Goal: Information Seeking & Learning: Learn about a topic

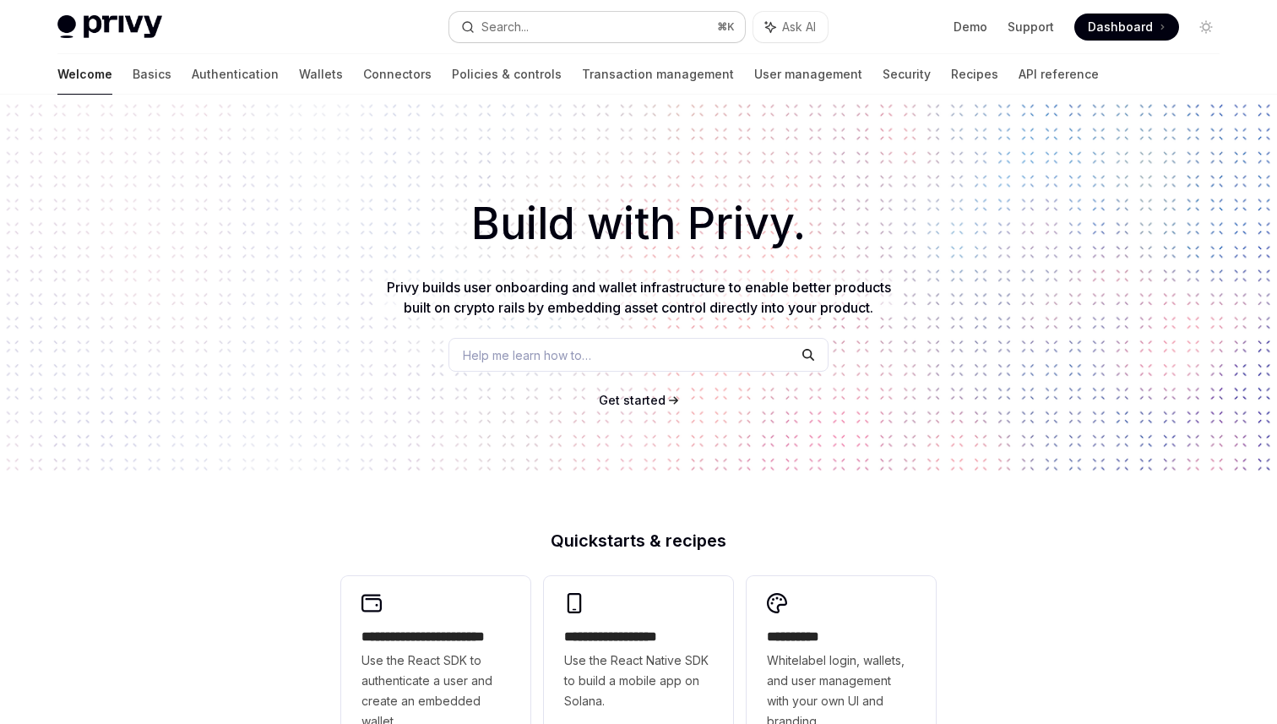
click at [596, 28] on button "Search... ⌘ K" at bounding box center [597, 27] width 296 height 30
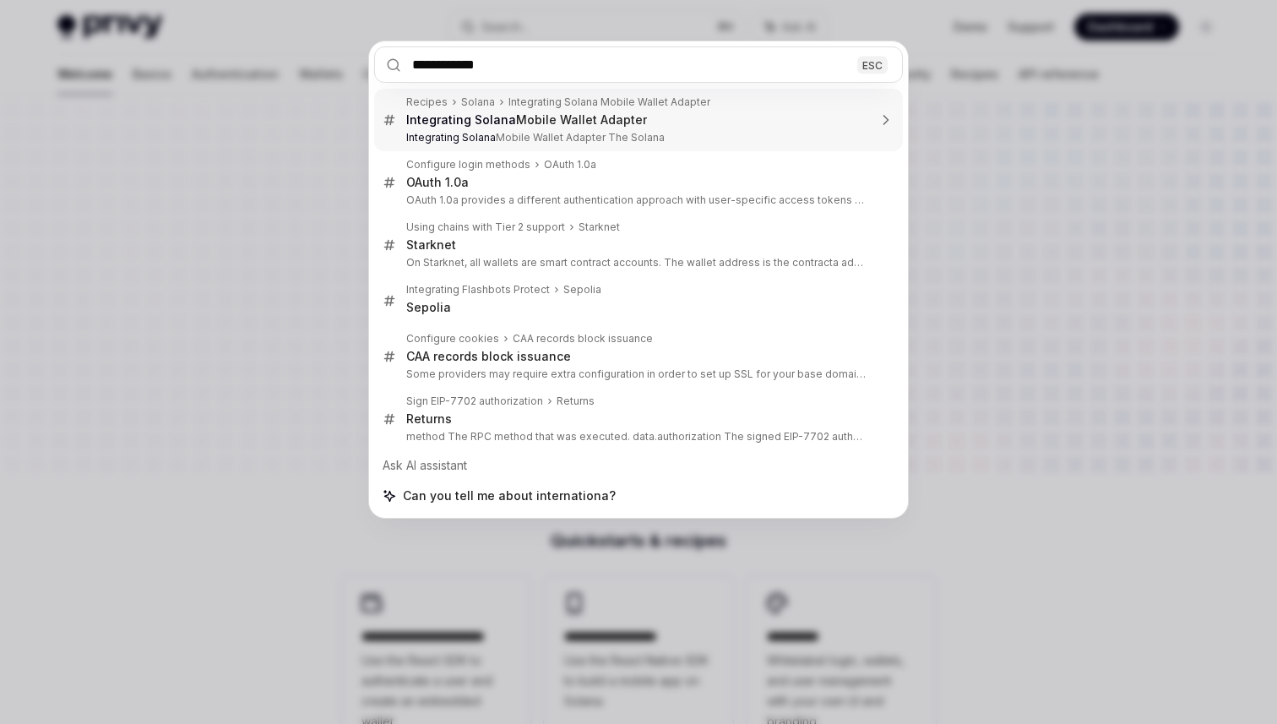
type input "**********"
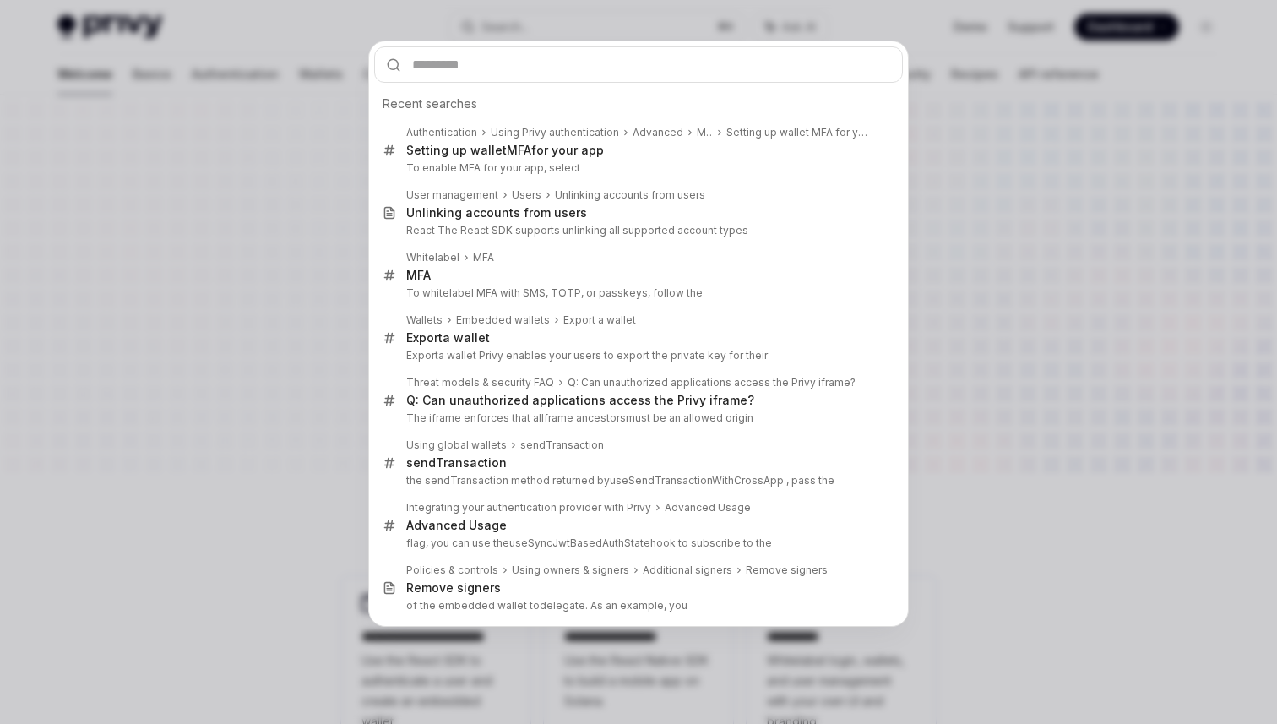
click at [172, 238] on div "Recent searches Authentication Using Privy authentication Advanced MFA Setting …" at bounding box center [638, 362] width 1277 height 724
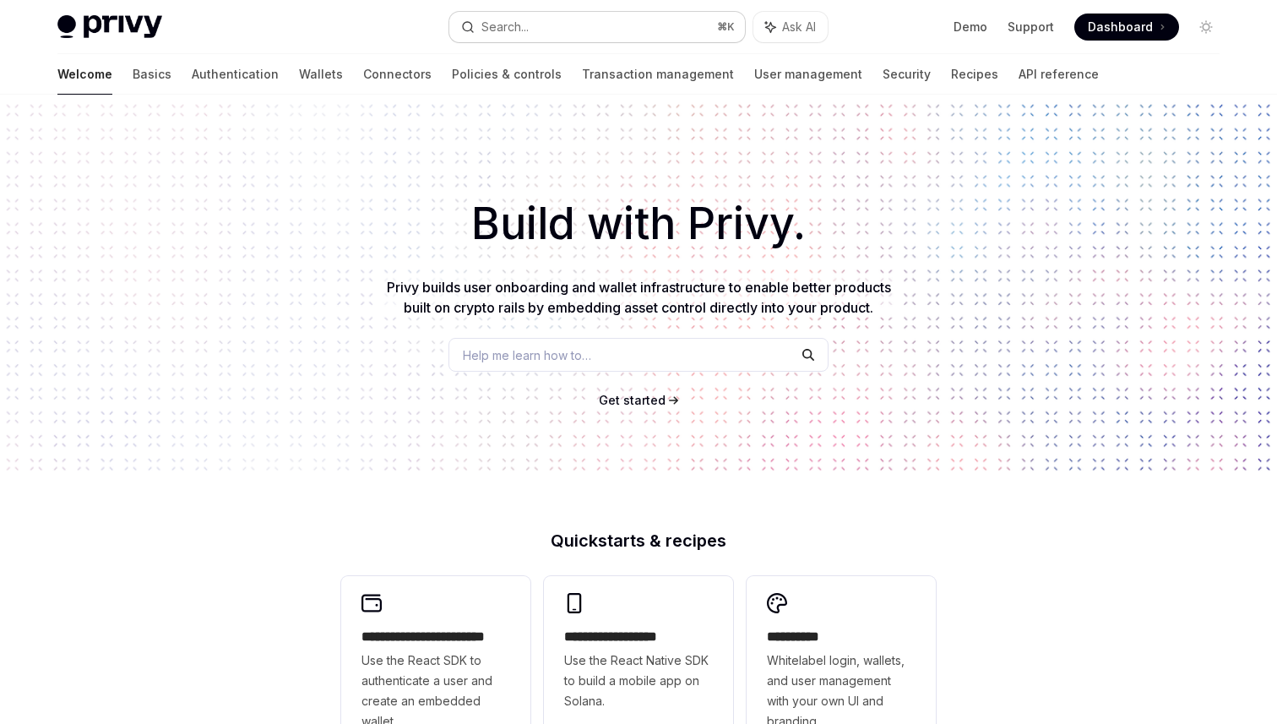
click at [513, 17] on div "Search..." at bounding box center [504, 27] width 47 height 20
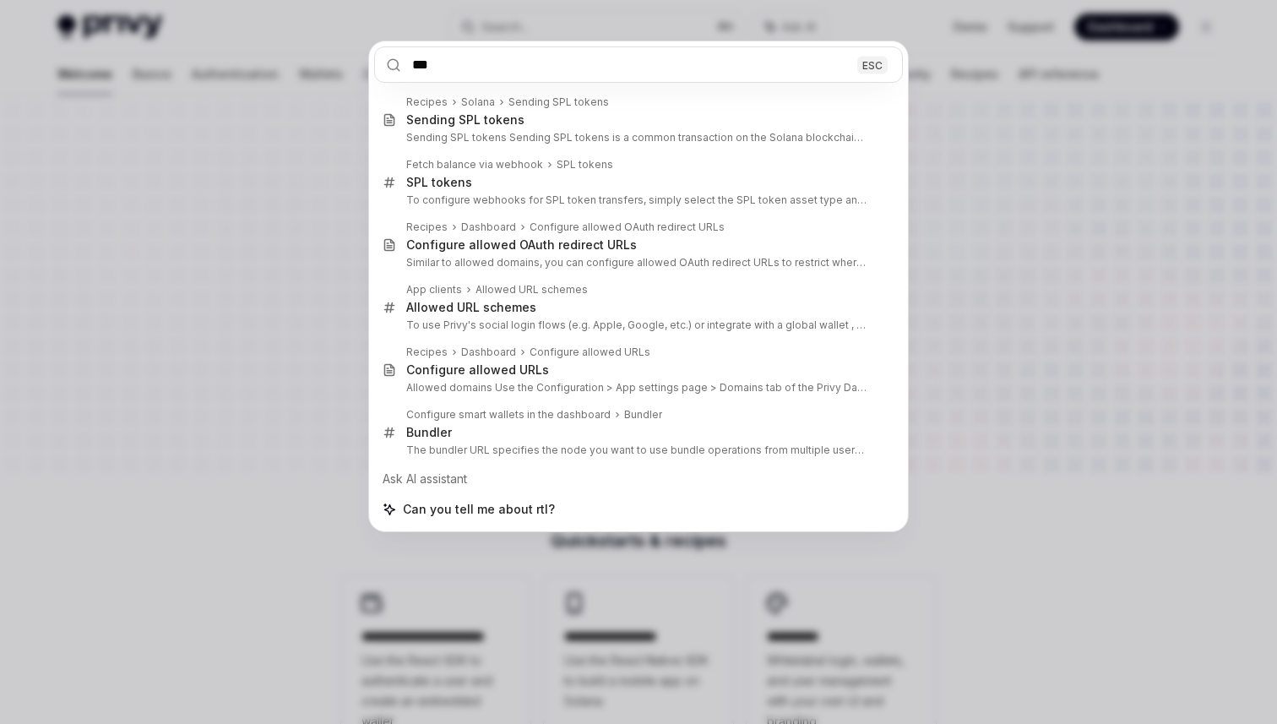
type input "***"
click at [1083, 244] on div "*** ESC Recipes Solana Sending SPL tokens Sending SPL tokens Sending SPL tokens…" at bounding box center [638, 362] width 1277 height 724
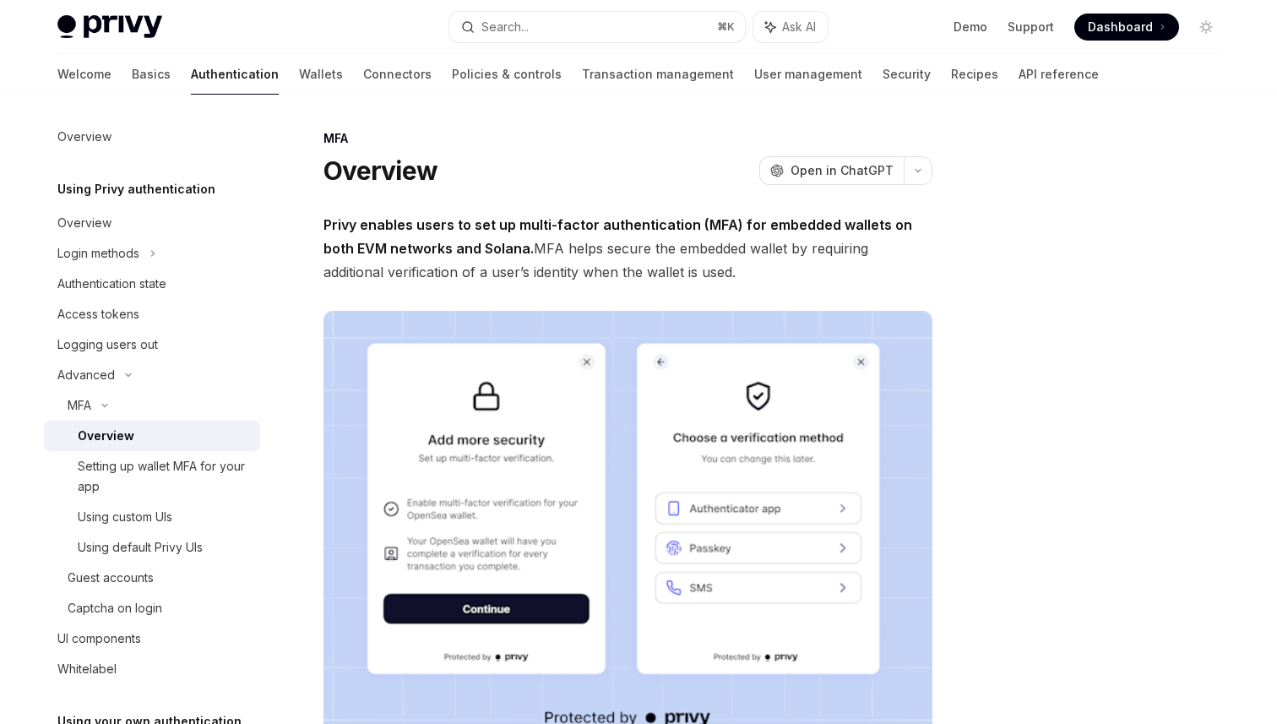
scroll to position [388, 0]
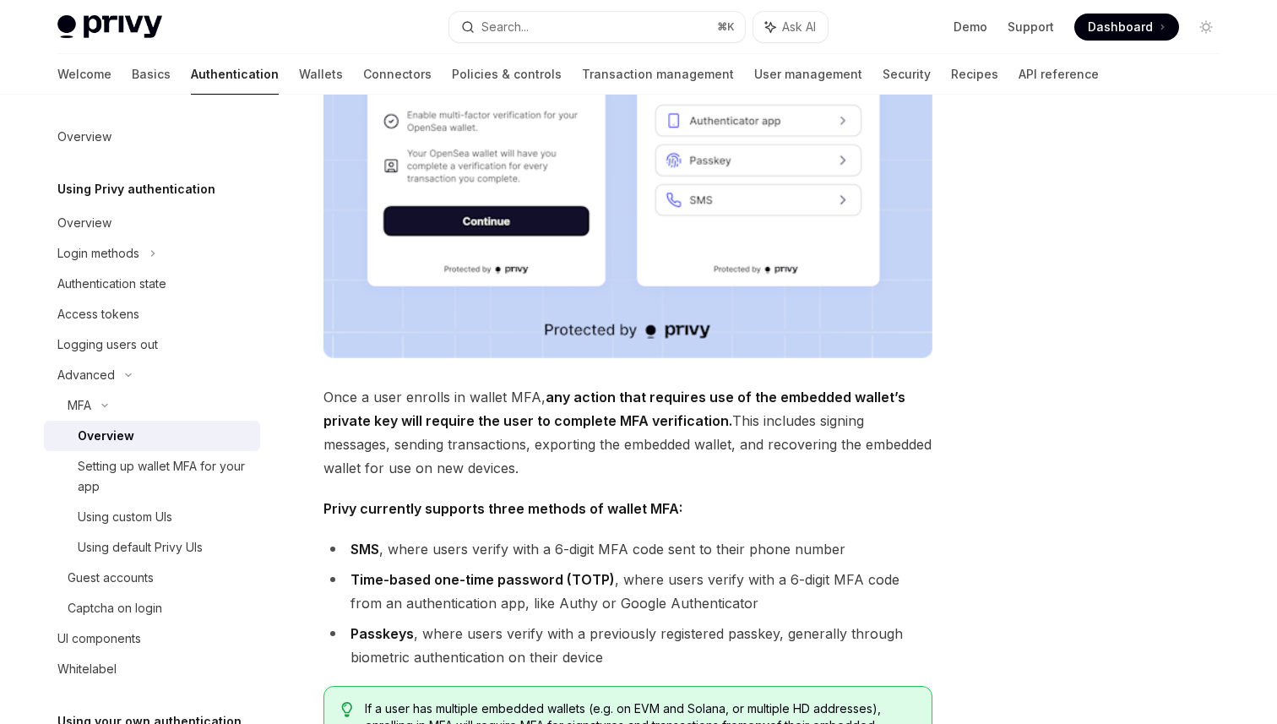
click at [761, 651] on li "Passkeys , where users verify with a previously registered passkey, generally t…" at bounding box center [628, 645] width 609 height 47
click at [756, 603] on li "Time-based one-time password (TOTP) , where users verify with a 6-digit MFA cod…" at bounding box center [628, 591] width 609 height 47
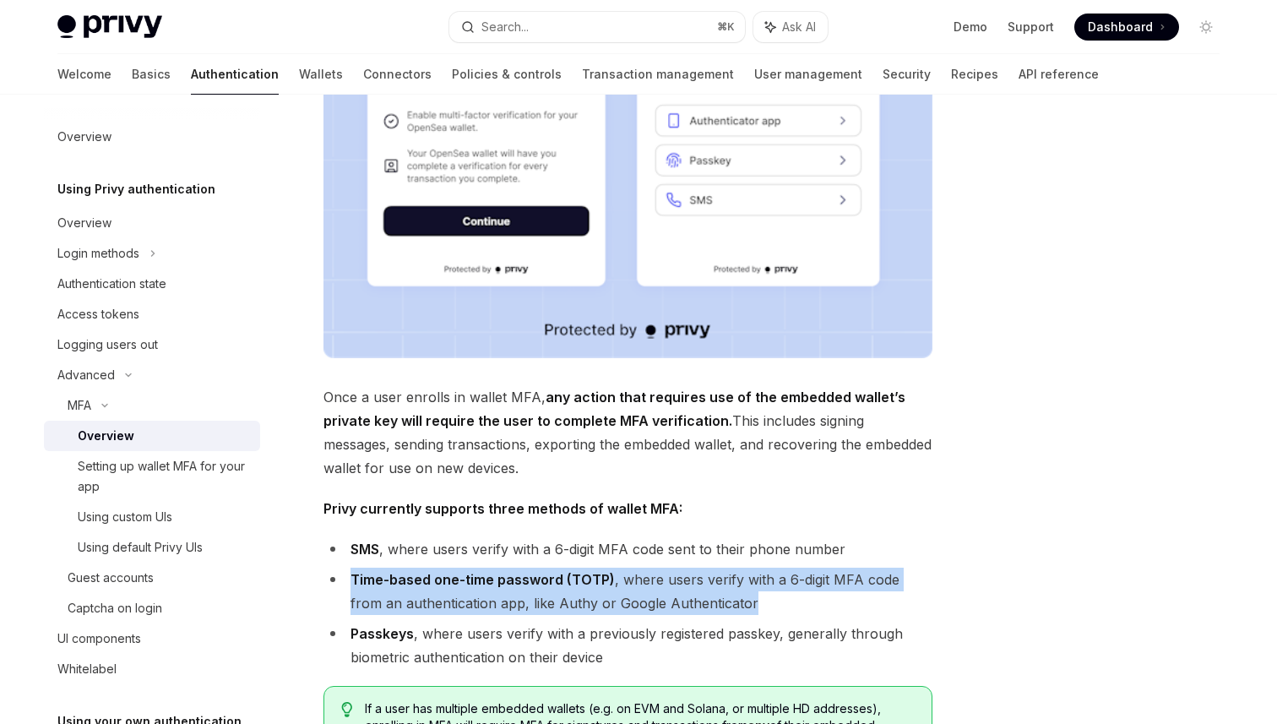
click at [756, 603] on li "Time-based one-time password (TOTP) , where users verify with a 6-digit MFA cod…" at bounding box center [628, 591] width 609 height 47
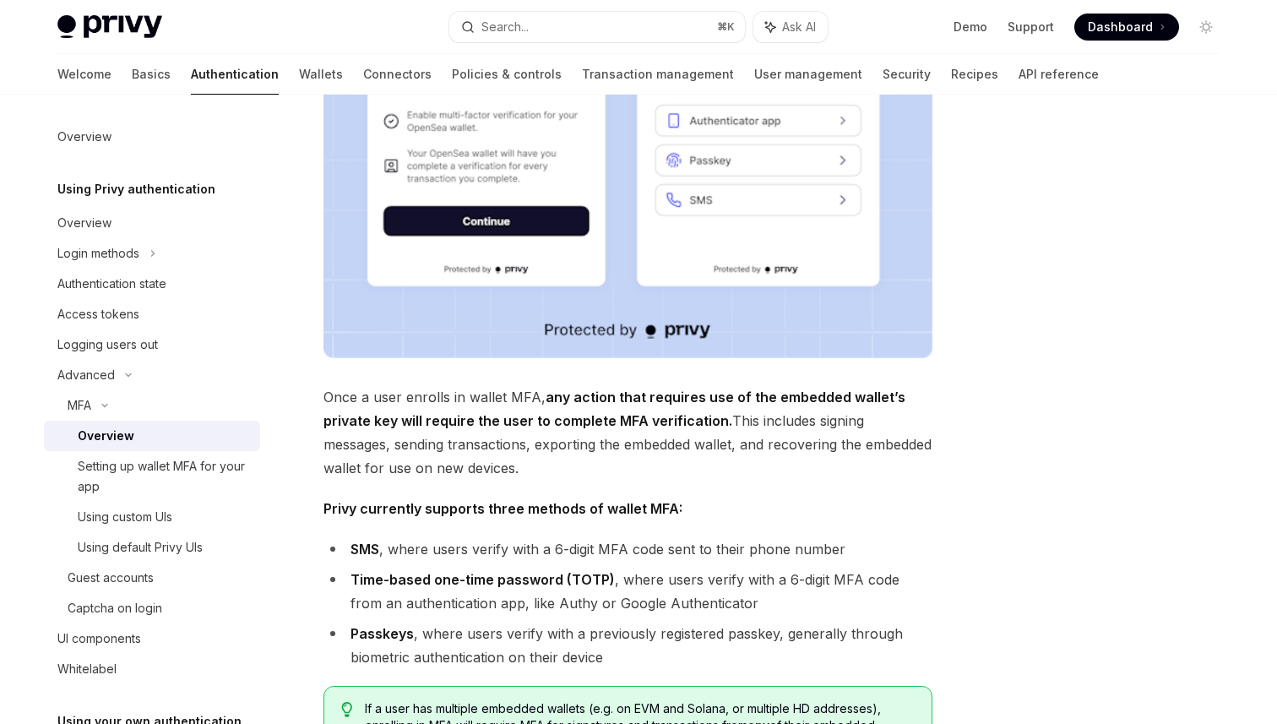
click at [756, 603] on li "Time-based one-time password (TOTP) , where users verify with a 6-digit MFA cod…" at bounding box center [628, 591] width 609 height 47
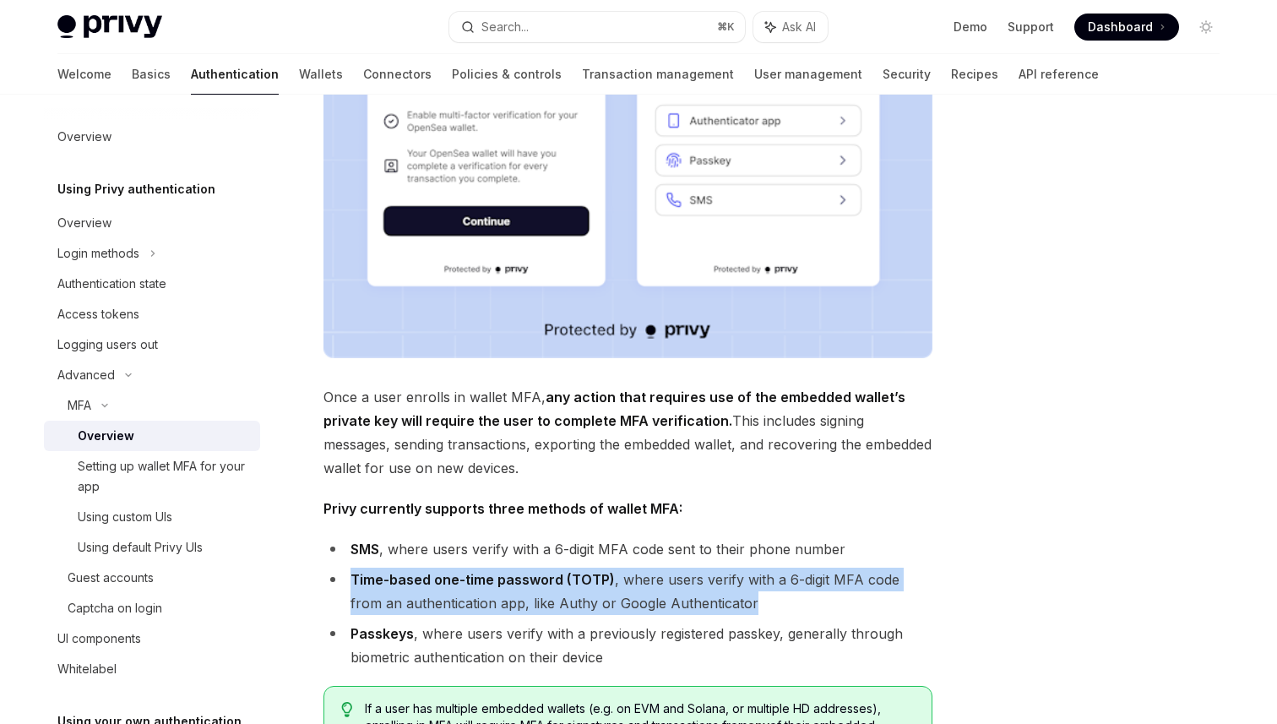
click at [756, 603] on li "Time-based one-time password (TOTP) , where users verify with a 6-digit MFA cod…" at bounding box center [628, 591] width 609 height 47
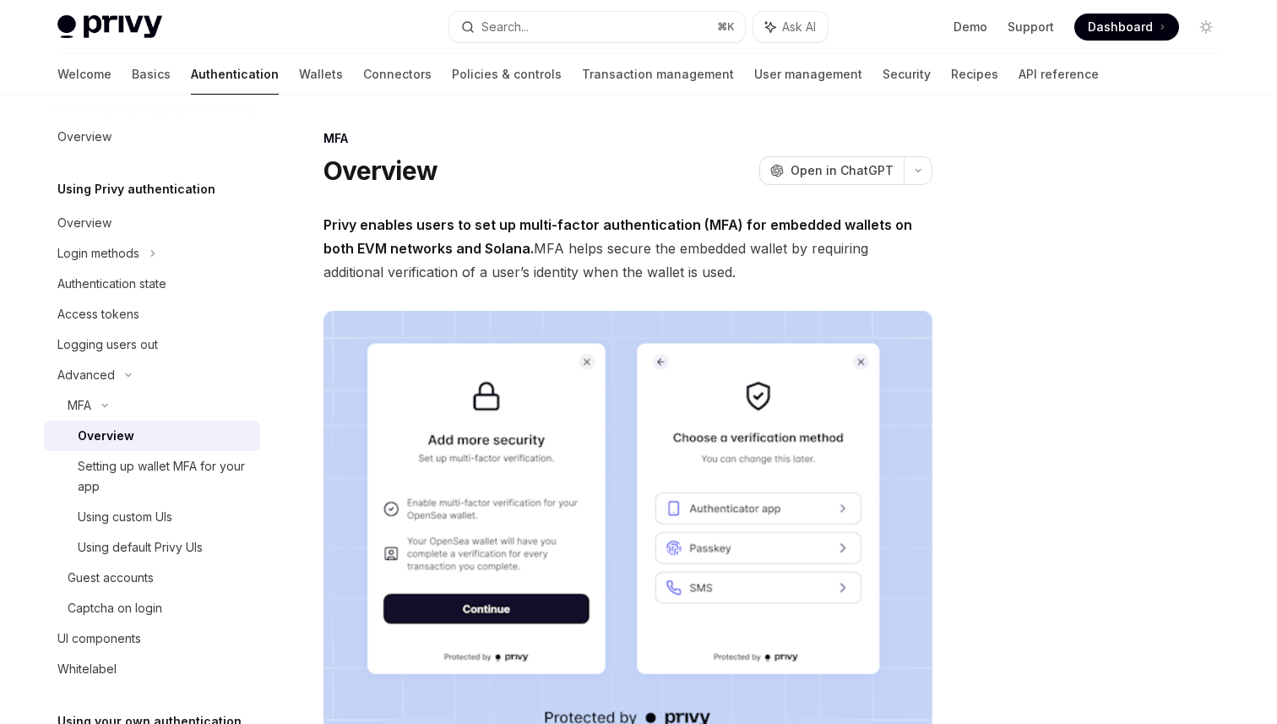
scroll to position [680, 0]
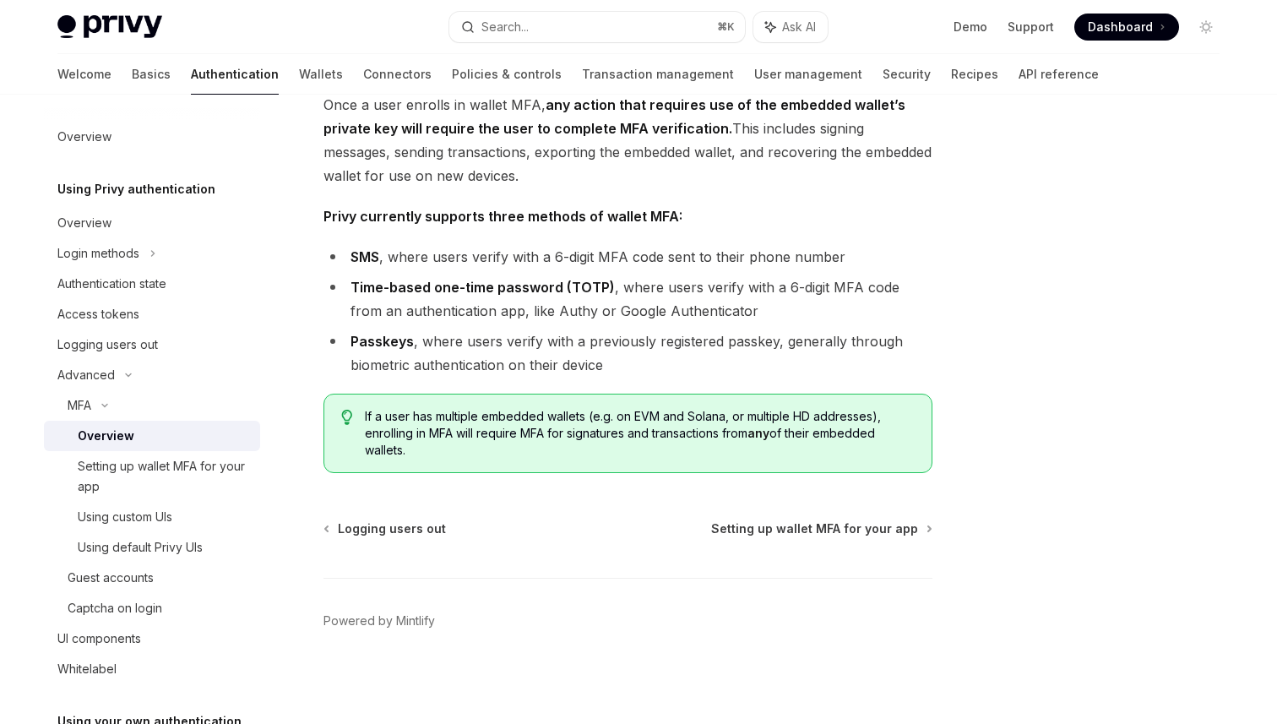
click at [652, 329] on ul "SMS , where users verify with a 6-digit MFA code sent to their phone number Tim…" at bounding box center [628, 311] width 609 height 132
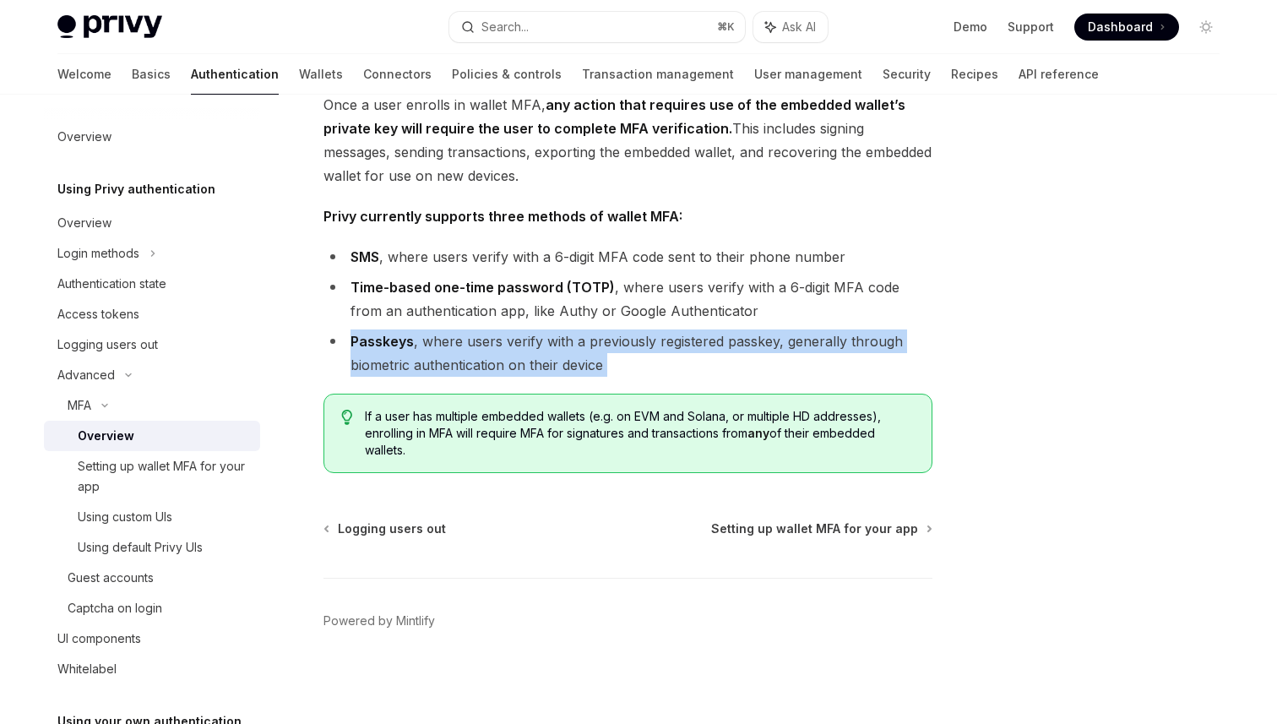
click at [628, 294] on li "Time-based one-time password (TOTP) , where users verify with a 6-digit MFA cod…" at bounding box center [628, 298] width 609 height 47
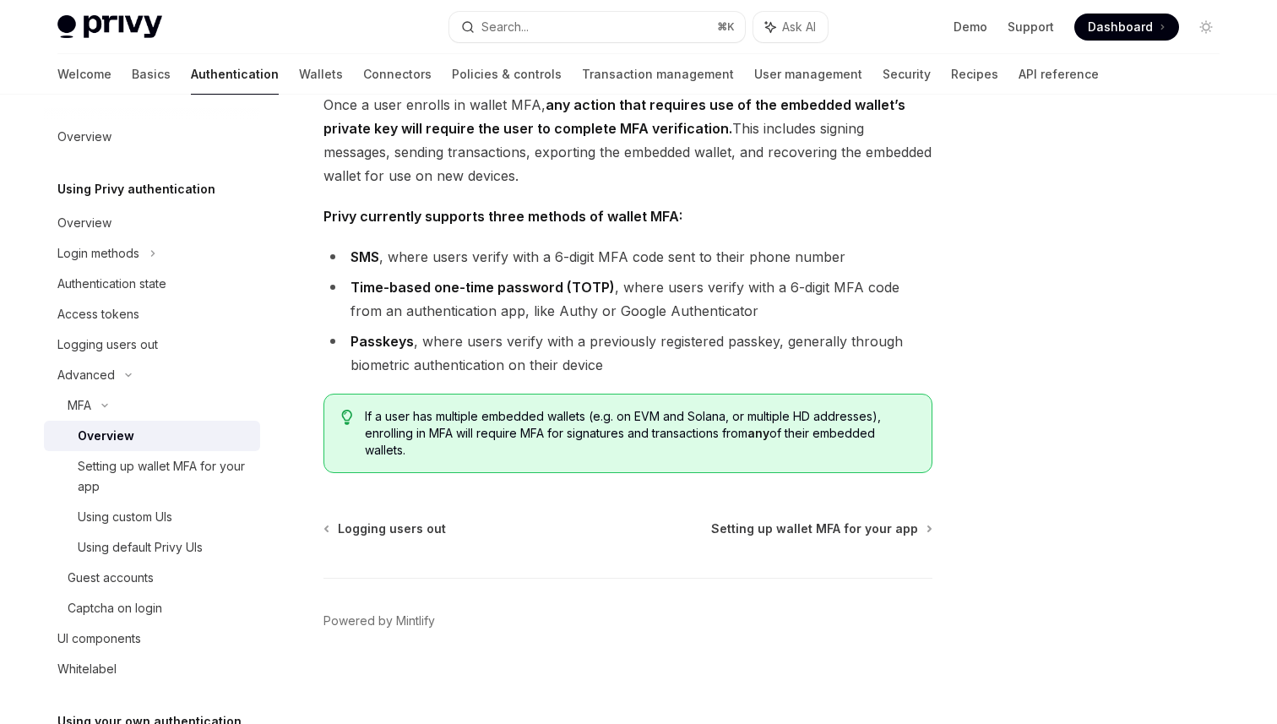
click at [628, 294] on li "Time-based one-time password (TOTP) , where users verify with a 6-digit MFA cod…" at bounding box center [628, 298] width 609 height 47
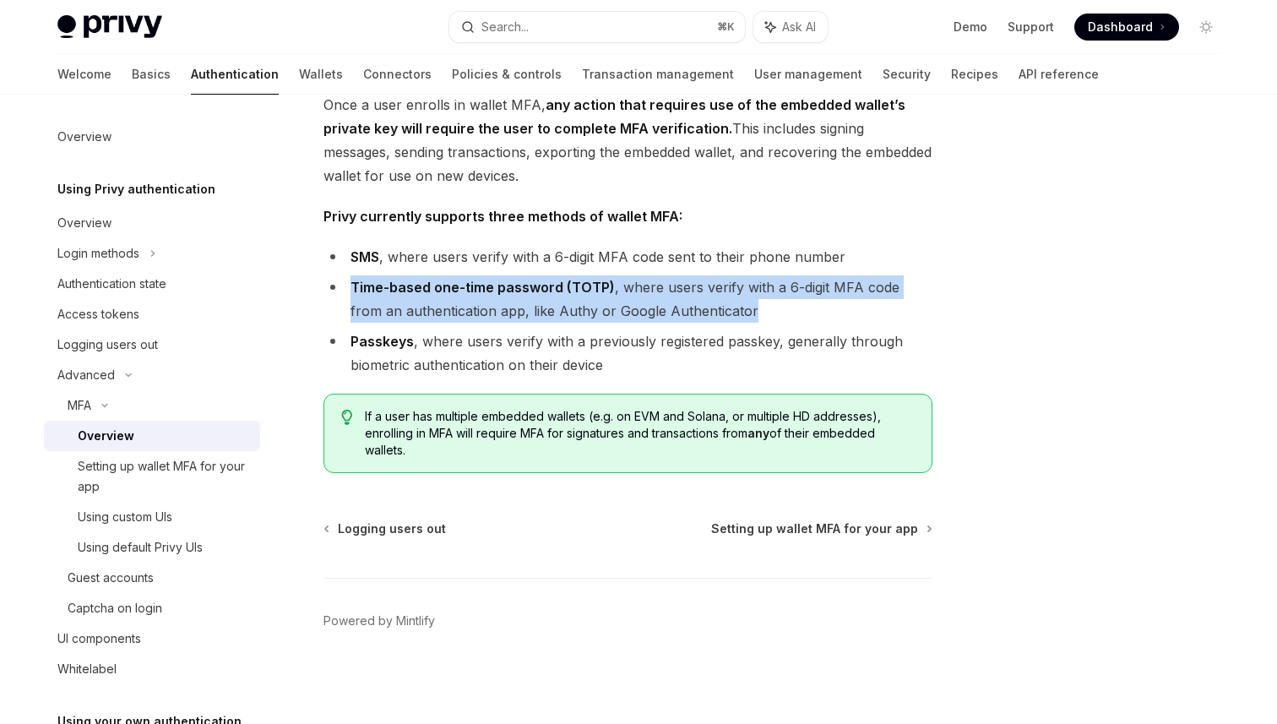
click at [628, 294] on li "Time-based one-time password (TOTP) , where users verify with a 6-digit MFA cod…" at bounding box center [628, 298] width 609 height 47
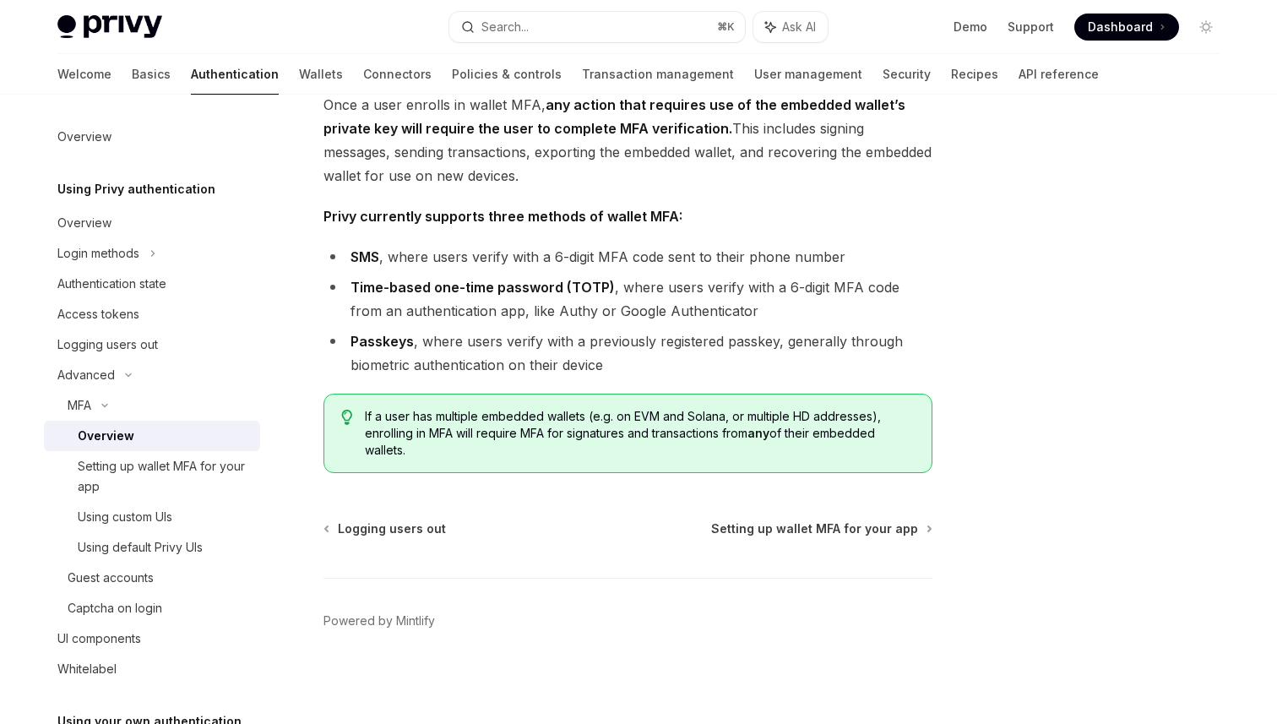
click at [628, 294] on li "Time-based one-time password (TOTP) , where users verify with a 6-digit MFA cod…" at bounding box center [628, 298] width 609 height 47
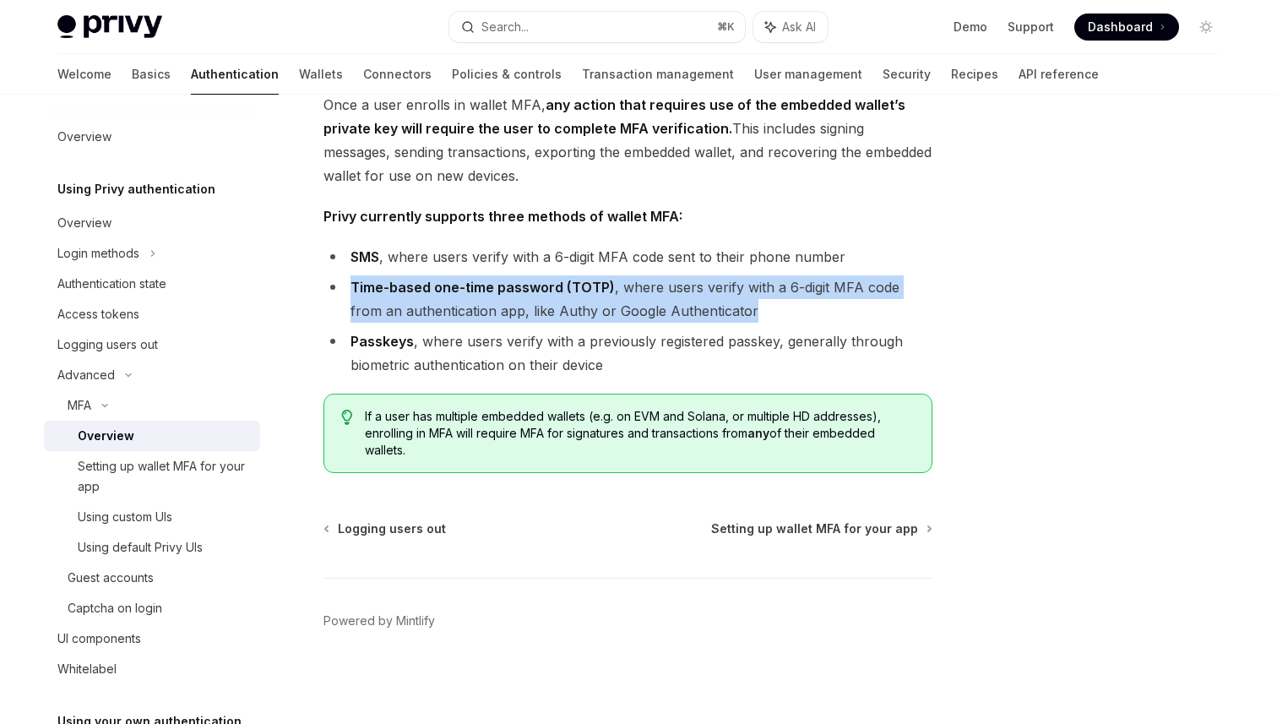
click at [758, 286] on li "Time-based one-time password (TOTP) , where users verify with a 6-digit MFA cod…" at bounding box center [628, 298] width 609 height 47
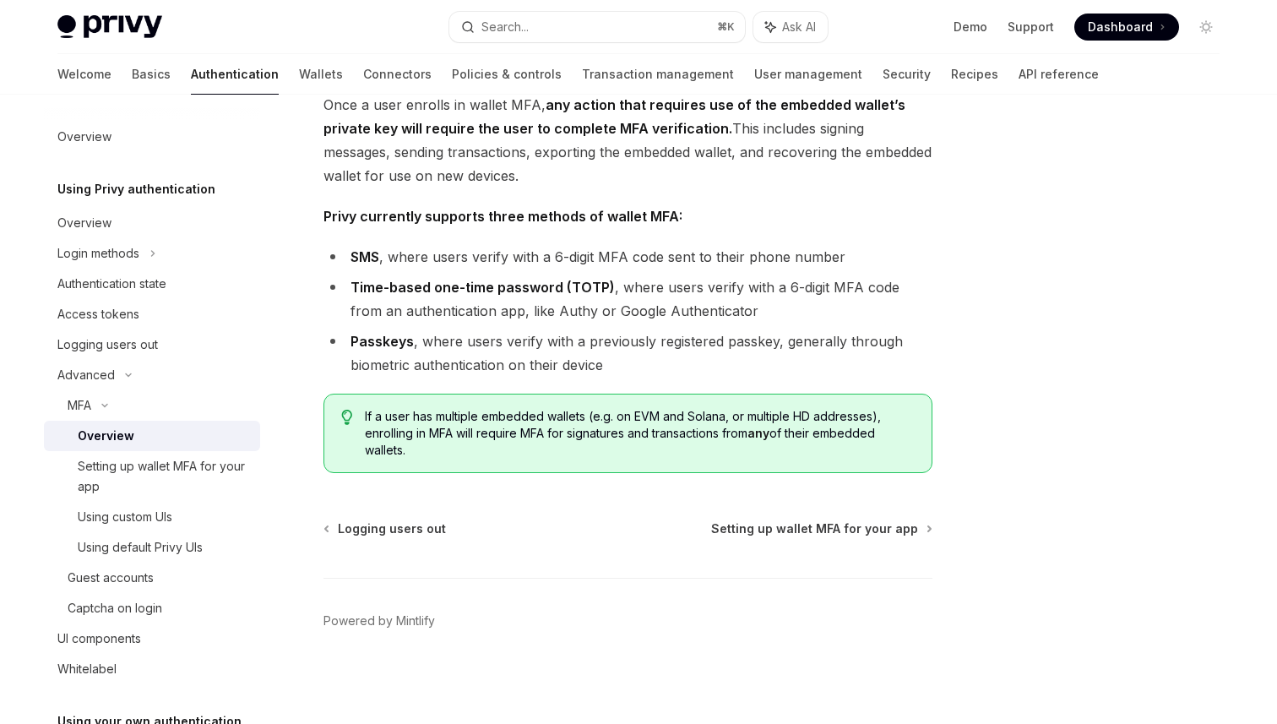
click at [758, 286] on li "Time-based one-time password (TOTP) , where users verify with a 6-digit MFA cod…" at bounding box center [628, 298] width 609 height 47
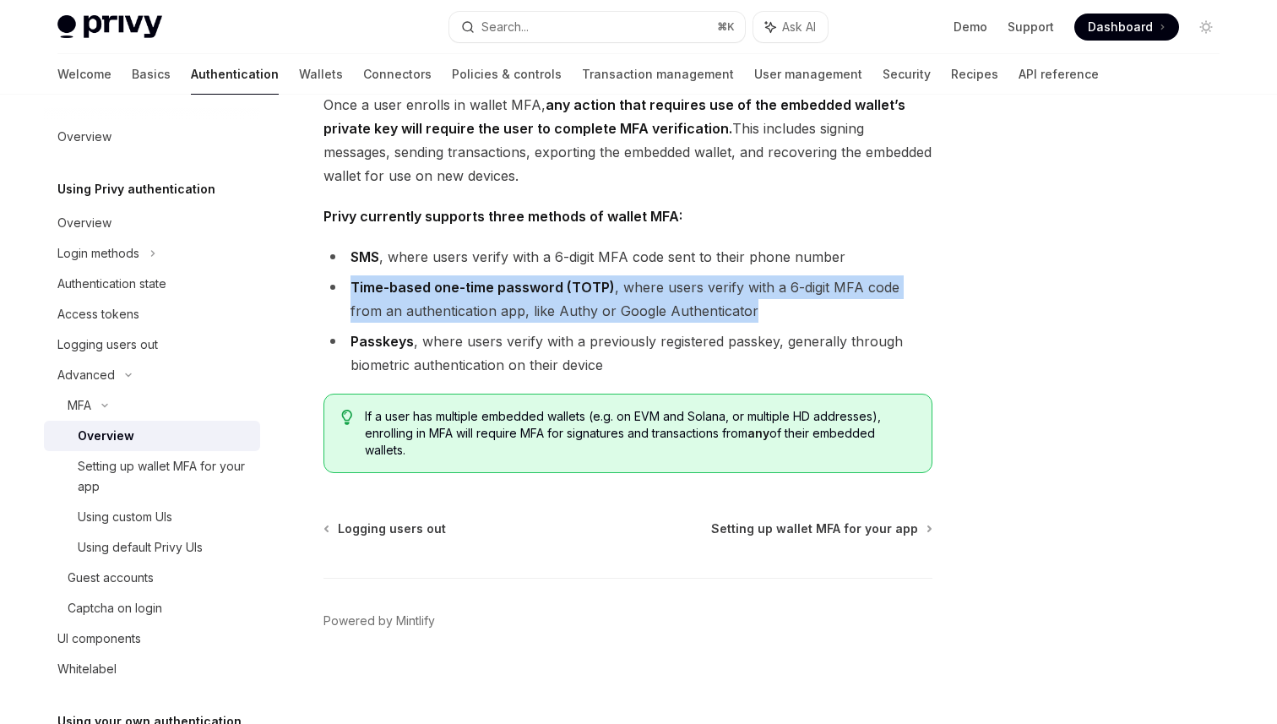
click at [758, 286] on li "Time-based one-time password (TOTP) , where users verify with a 6-digit MFA cod…" at bounding box center [628, 298] width 609 height 47
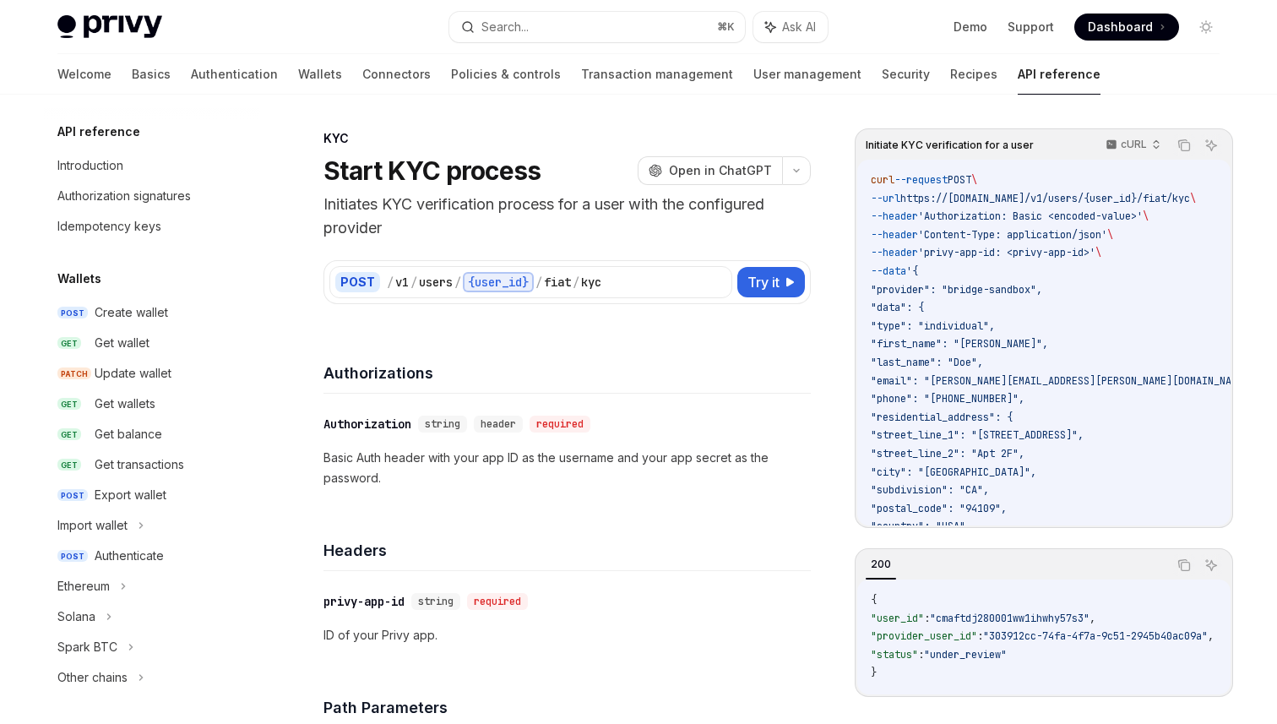
scroll to position [486, 0]
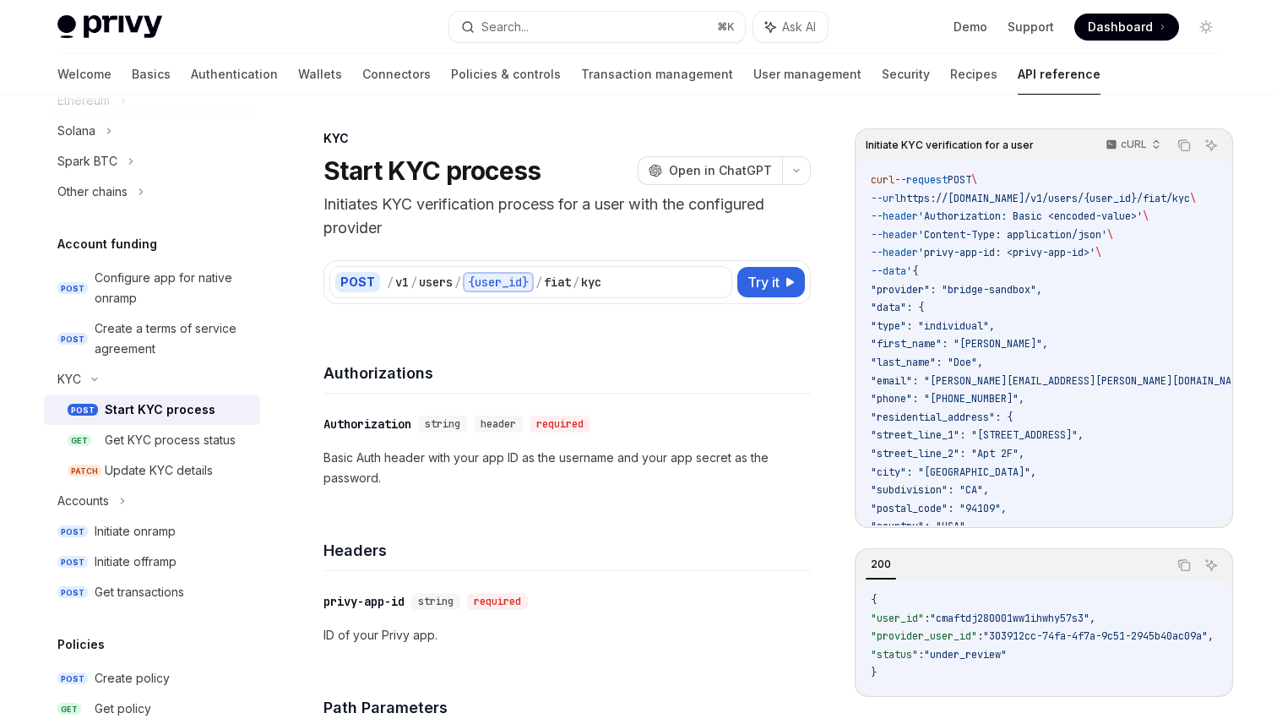
click at [506, 250] on div "POST / v1 / users / {user_id} / fiat / kyc Try it Initiate KYC verification for…" at bounding box center [567, 272] width 487 height 64
click at [505, 222] on p "Initiates KYC verification process for a user with the configured provider" at bounding box center [567, 216] width 487 height 47
click at [498, 213] on p "Initiates KYC verification process for a user with the configured provider" at bounding box center [567, 216] width 487 height 47
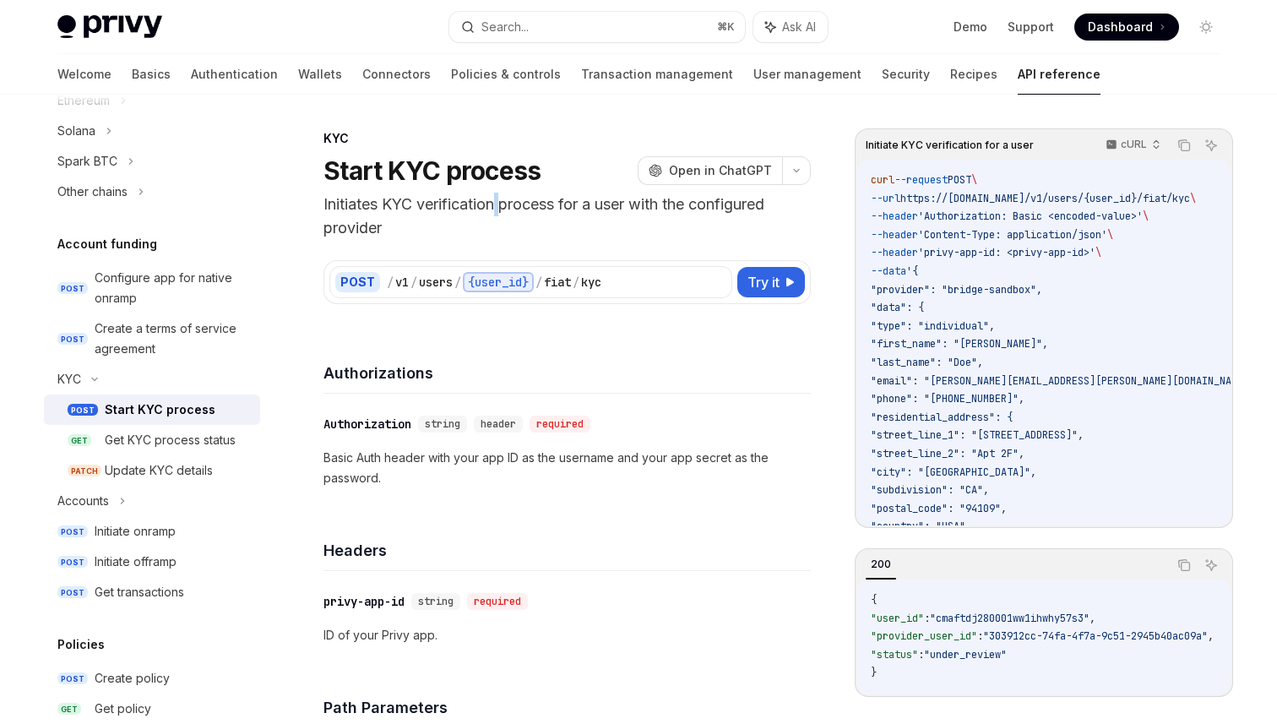
click at [498, 213] on p "Initiates KYC verification process for a user with the configured provider" at bounding box center [567, 216] width 487 height 47
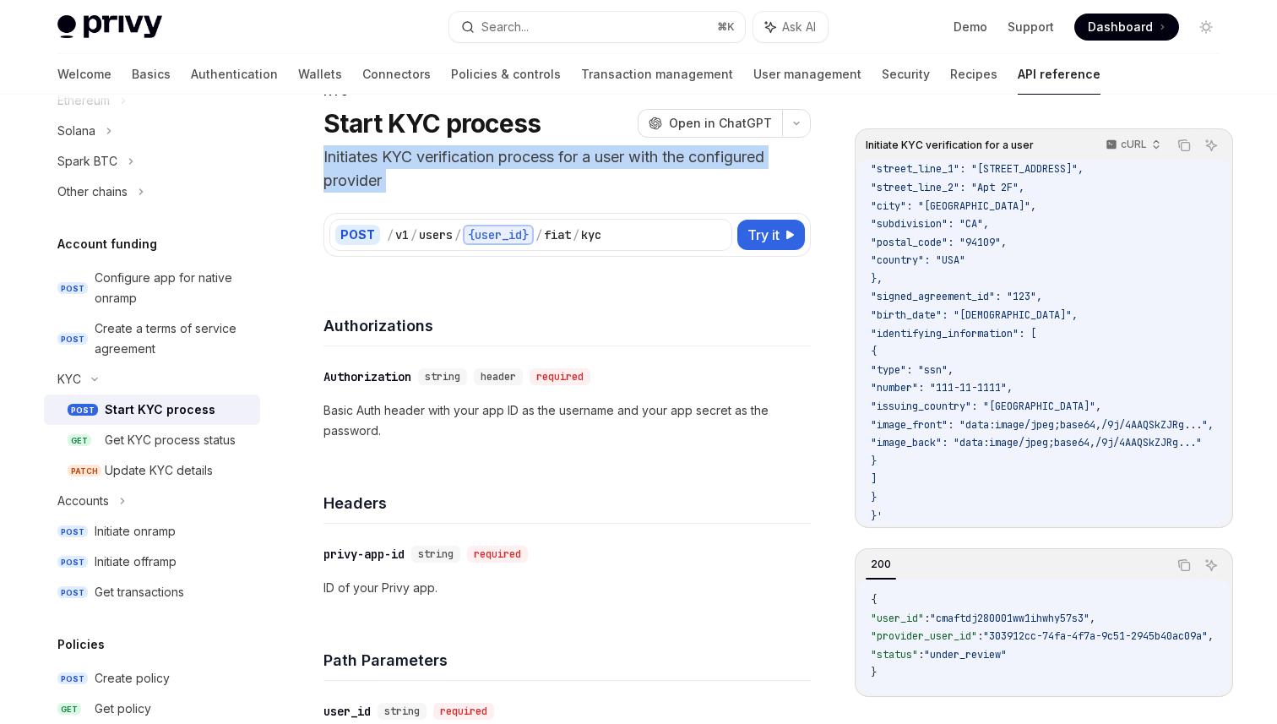
scroll to position [0, 0]
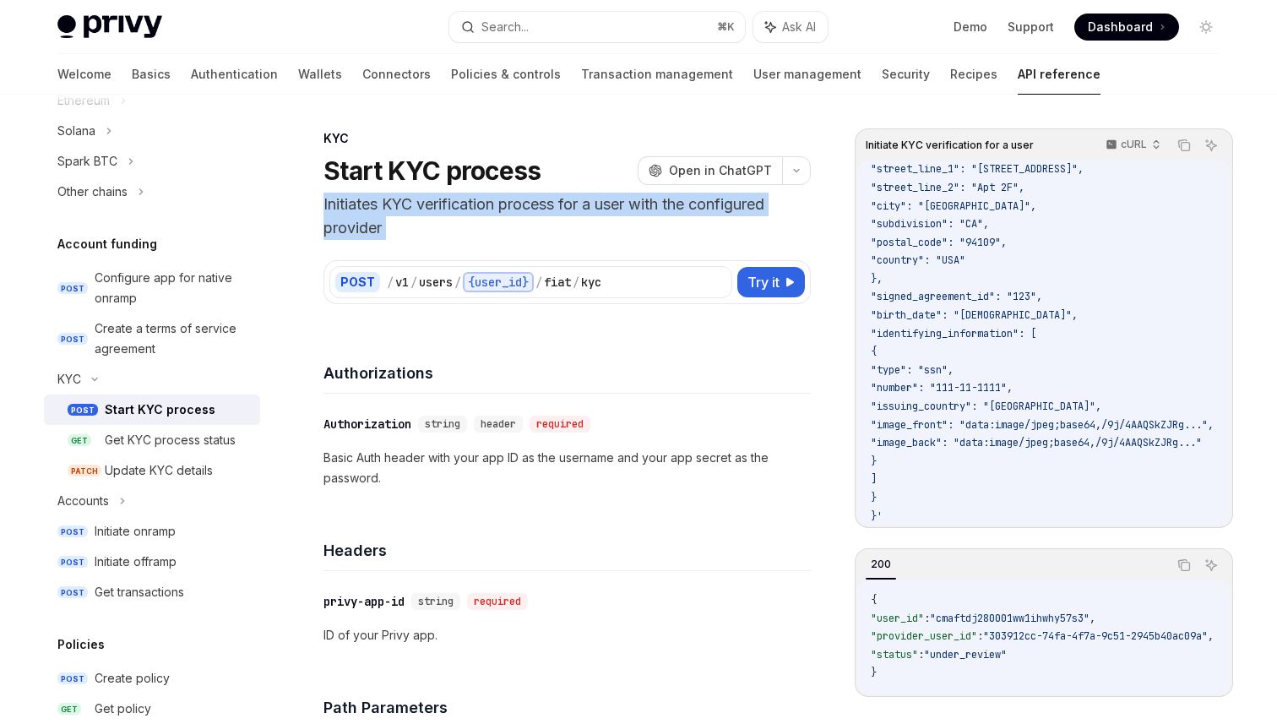
click at [90, 245] on h5 "Account funding" at bounding box center [107, 244] width 100 height 20
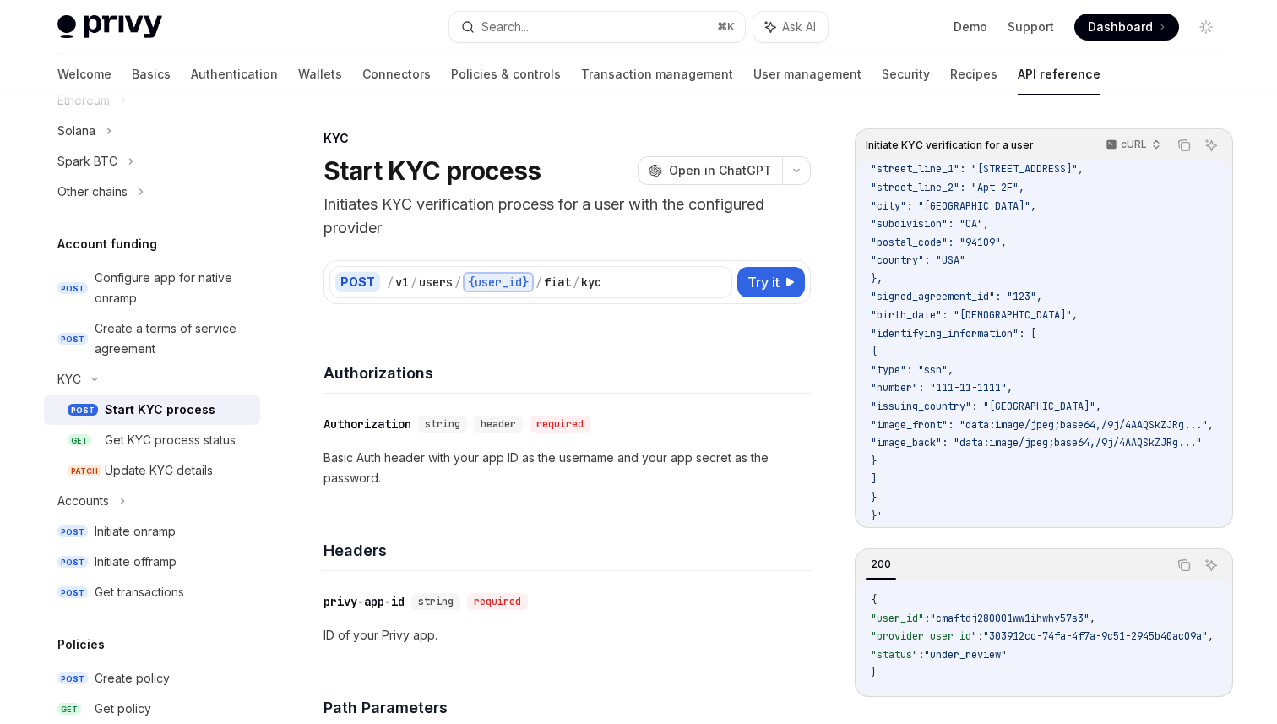
click at [90, 245] on h5 "Account funding" at bounding box center [107, 244] width 100 height 20
click at [82, 383] on div "KYC" at bounding box center [152, 379] width 216 height 30
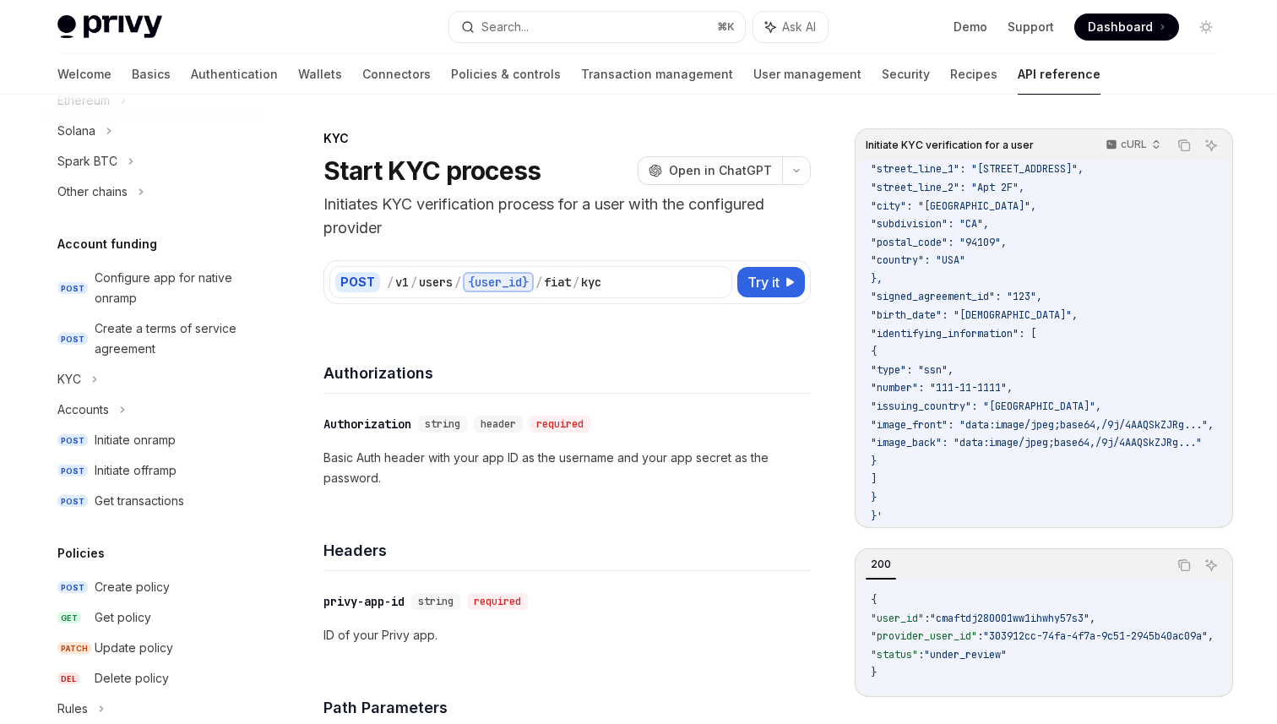
click at [135, 243] on h5 "Account funding" at bounding box center [107, 244] width 100 height 20
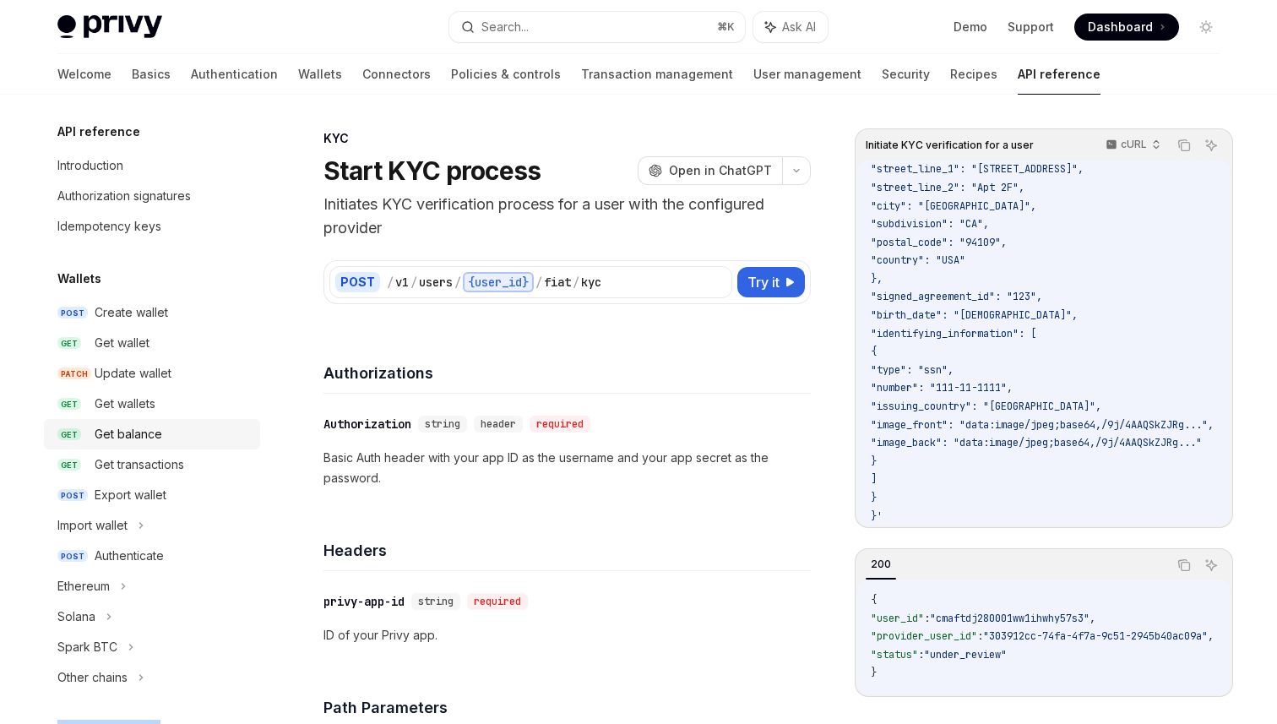
click at [133, 432] on div "Get balance" at bounding box center [129, 434] width 68 height 20
type textarea "*"
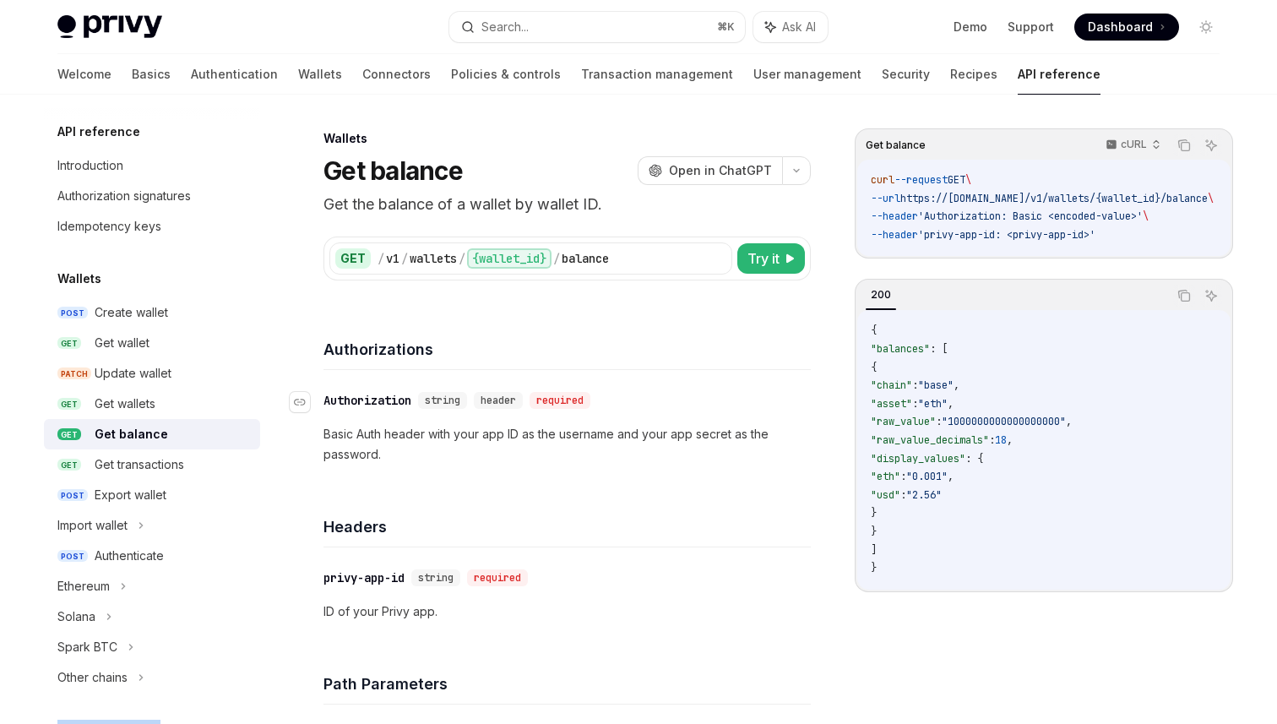
click at [516, 403] on span "header" at bounding box center [498, 401] width 35 height 14
click at [389, 394] on div "​ Authorization string header required" at bounding box center [559, 400] width 470 height 20
click at [687, 374] on div "​ Authorization string header required Basic Auth header with your app ID as th…" at bounding box center [567, 427] width 487 height 115
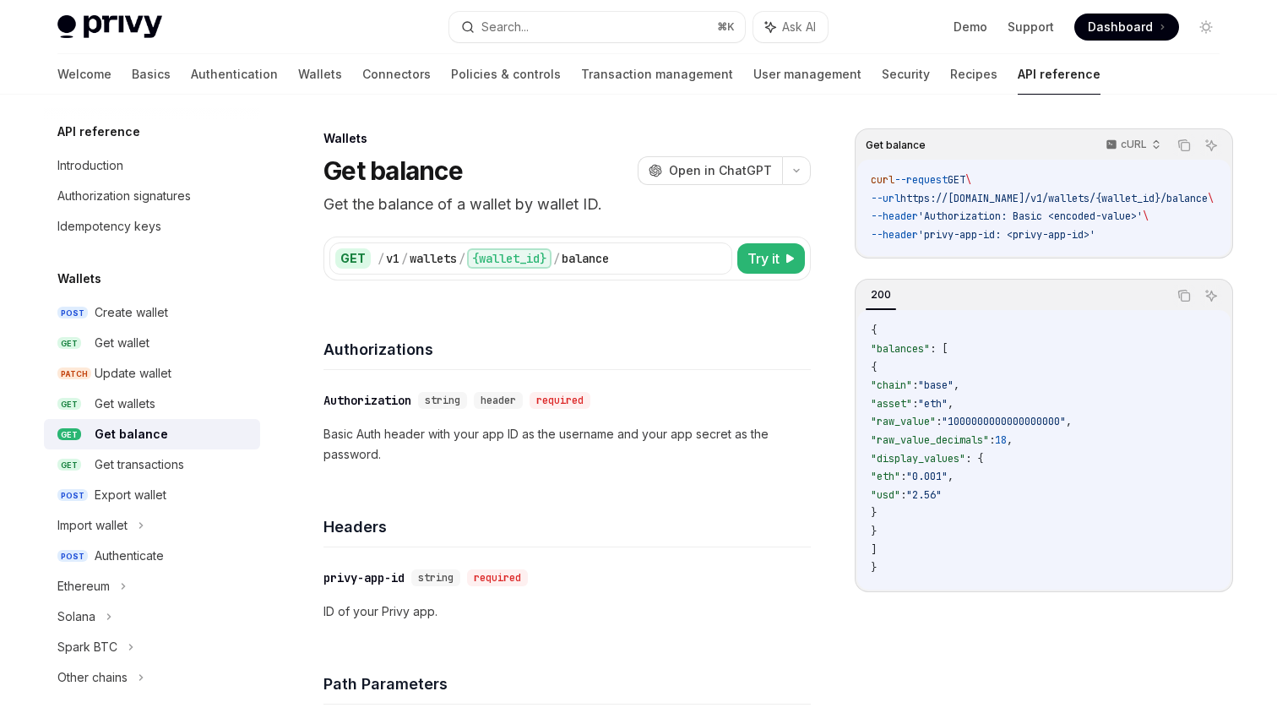
click at [572, 416] on div "​ Authorization string header required Basic Auth header with your app ID as th…" at bounding box center [567, 427] width 487 height 115
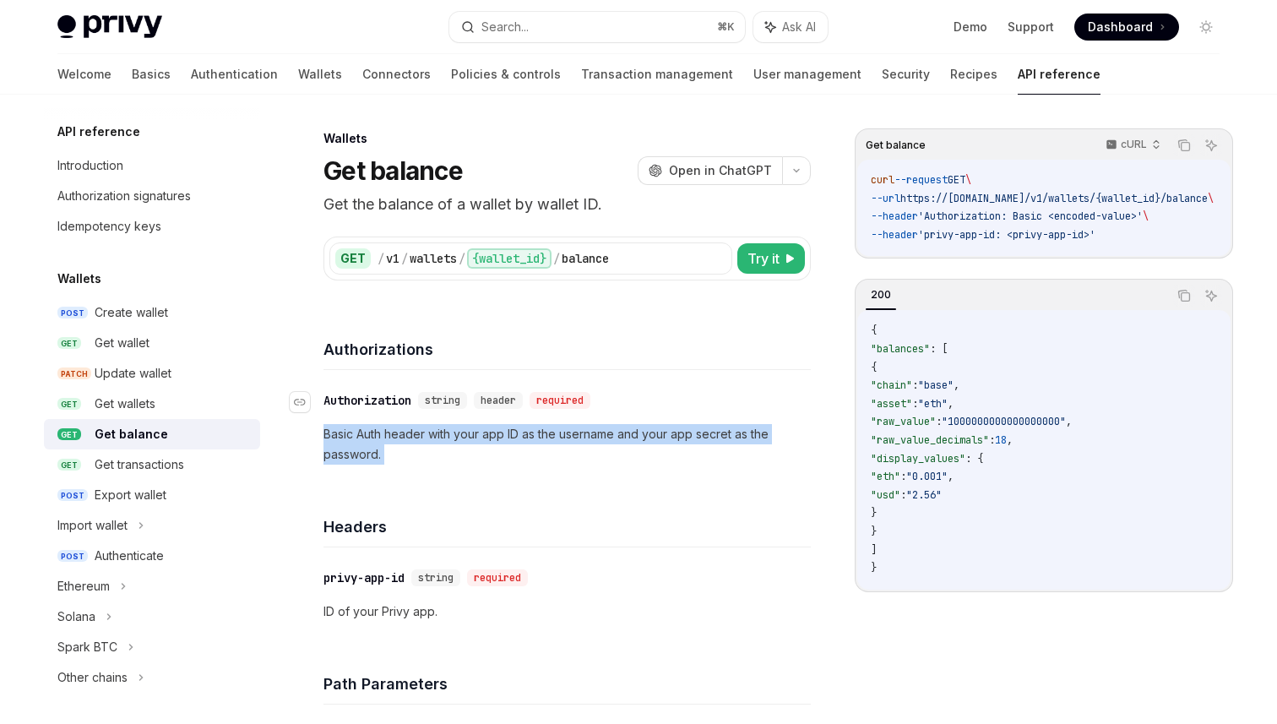
click at [563, 394] on div "required" at bounding box center [560, 400] width 61 height 17
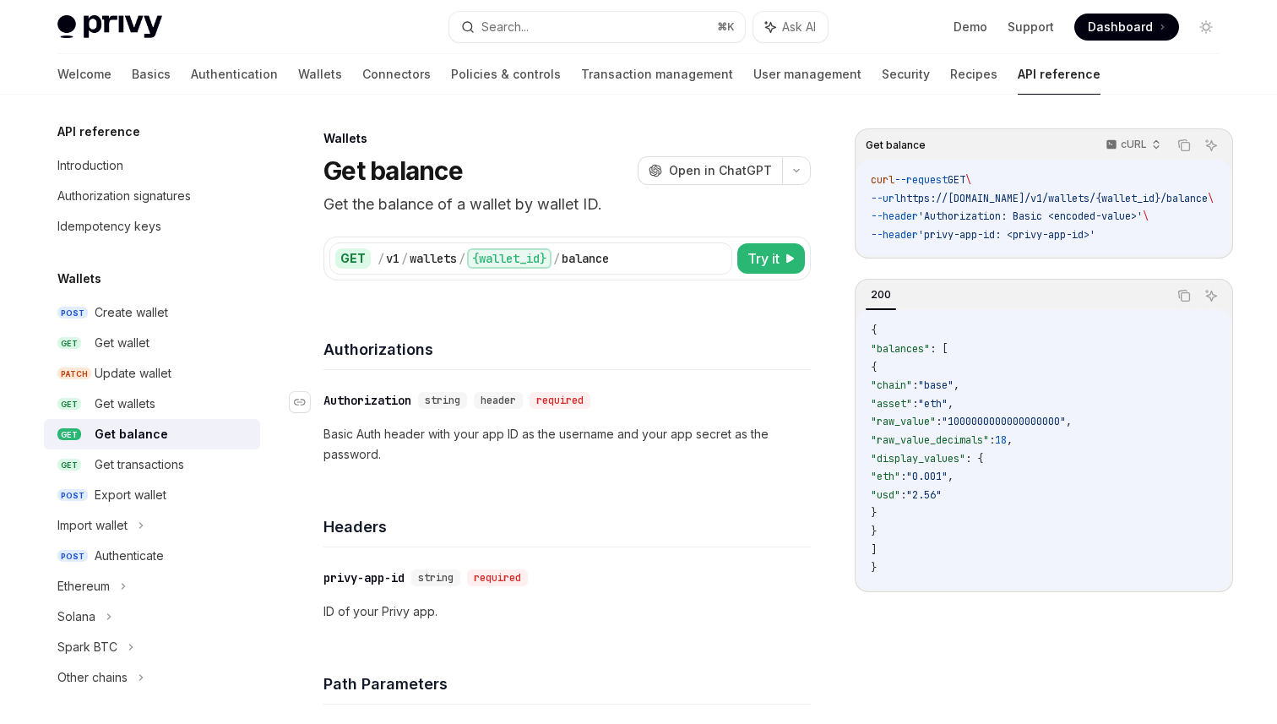
click at [563, 394] on div "required" at bounding box center [560, 400] width 61 height 17
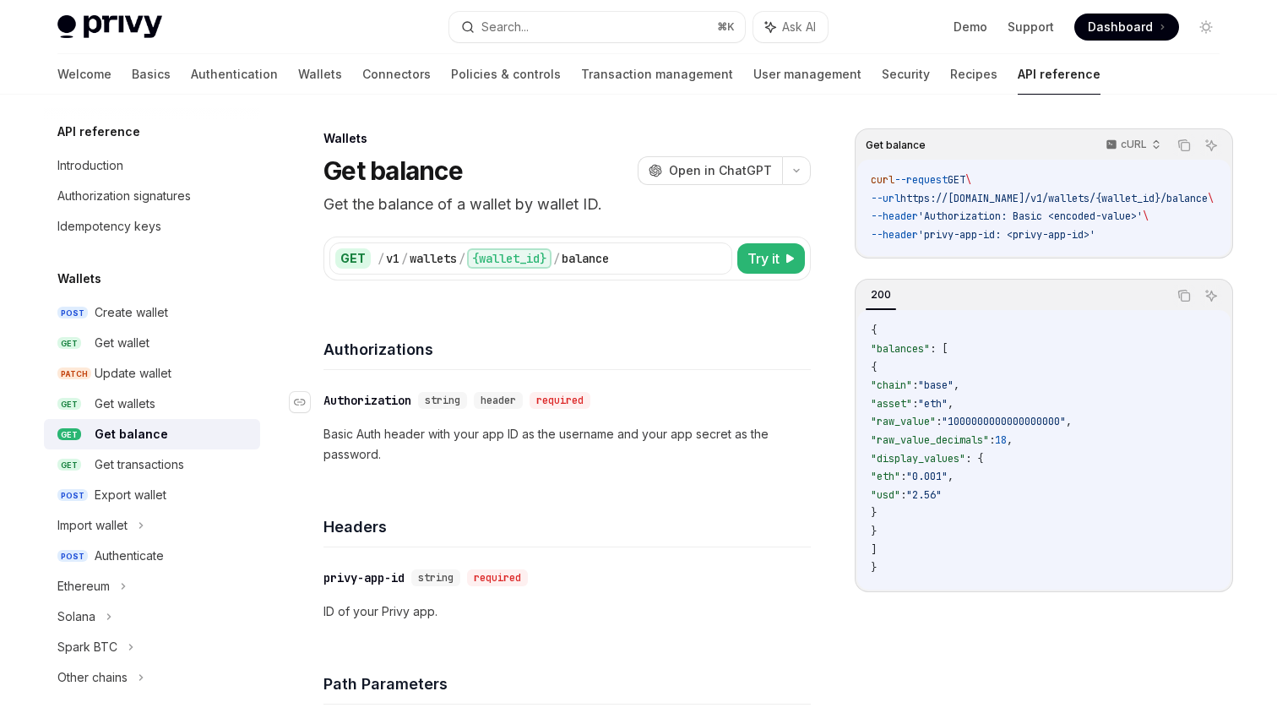
click at [563, 394] on div "required" at bounding box center [560, 400] width 61 height 17
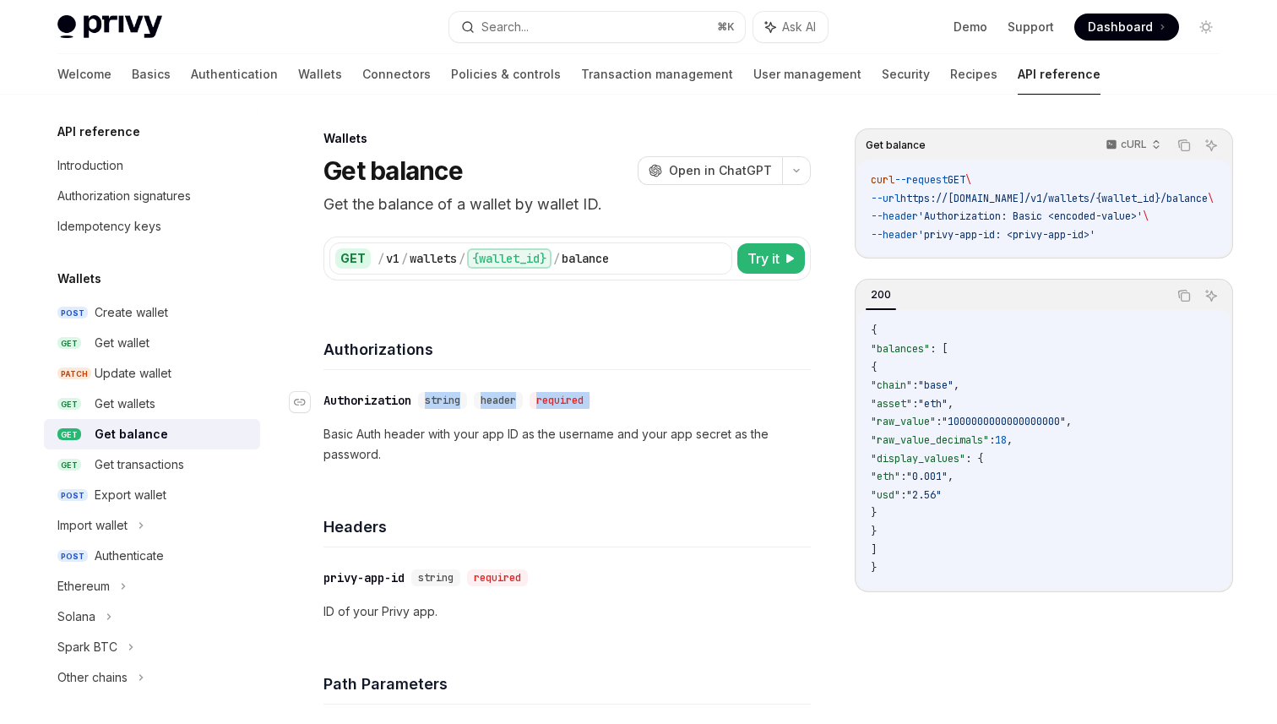
click at [563, 394] on div "required" at bounding box center [560, 400] width 61 height 17
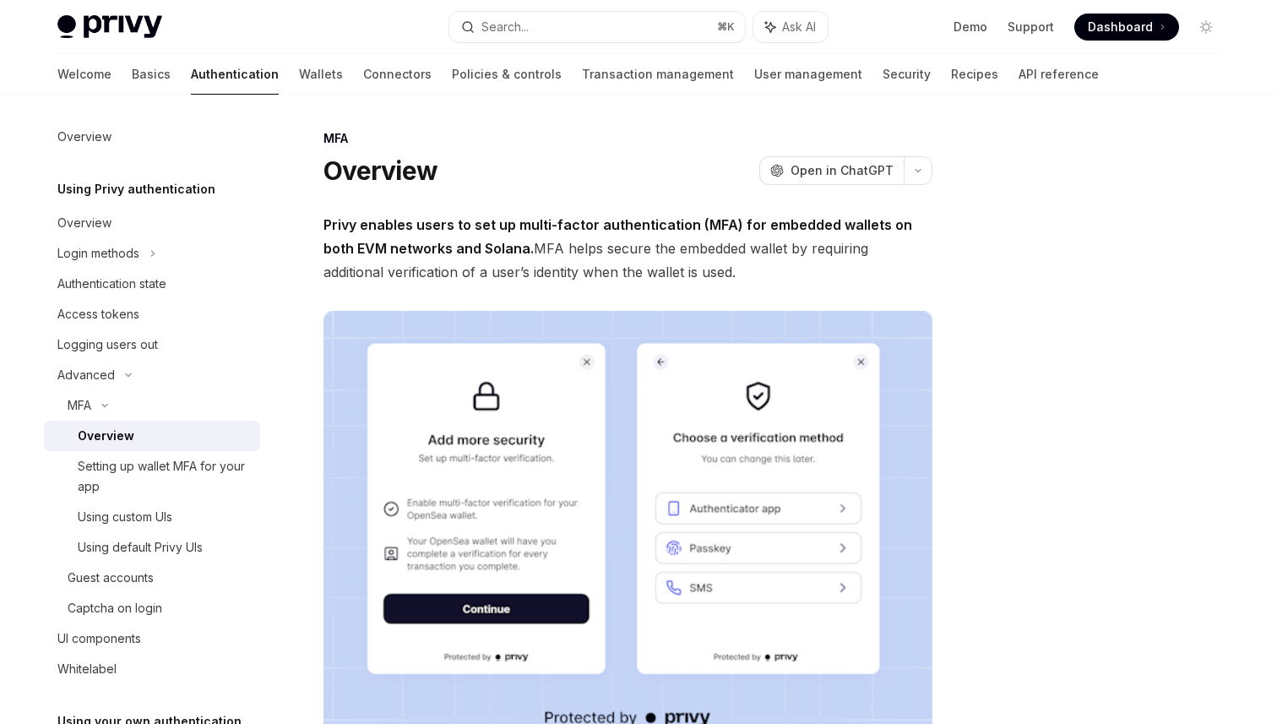
scroll to position [388, 0]
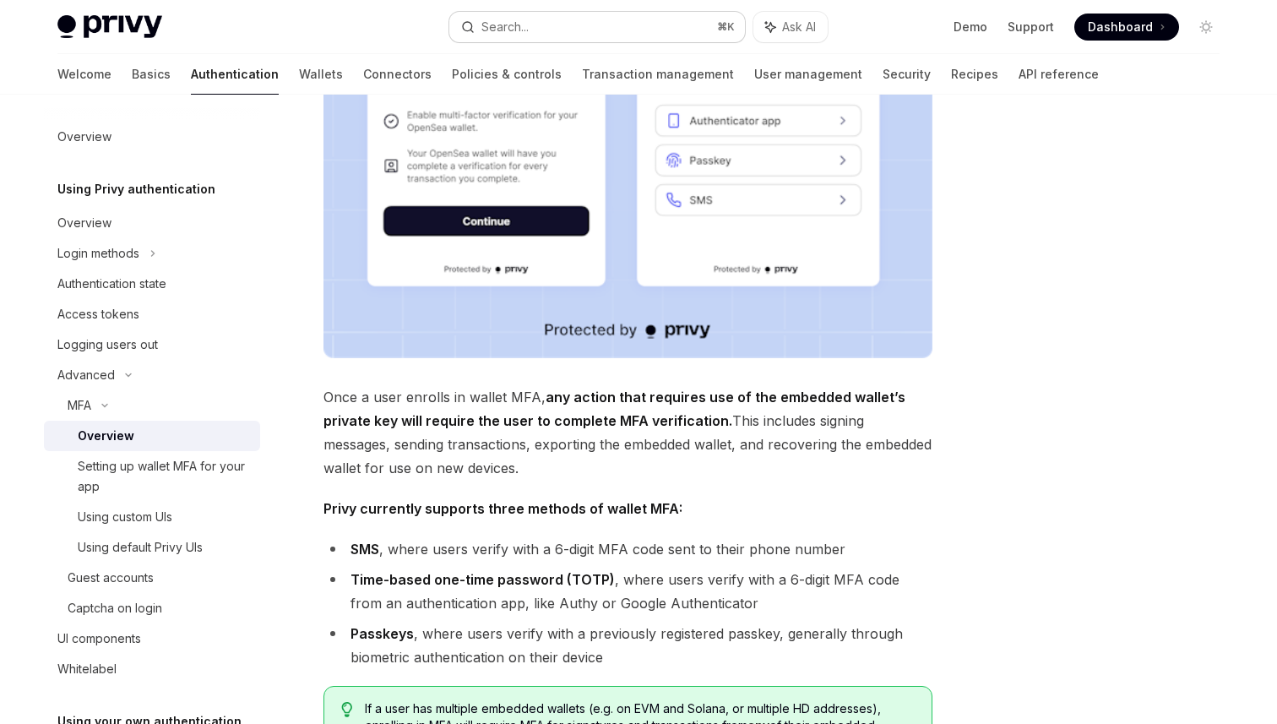
click at [625, 35] on button "Search... ⌘ K" at bounding box center [597, 27] width 296 height 30
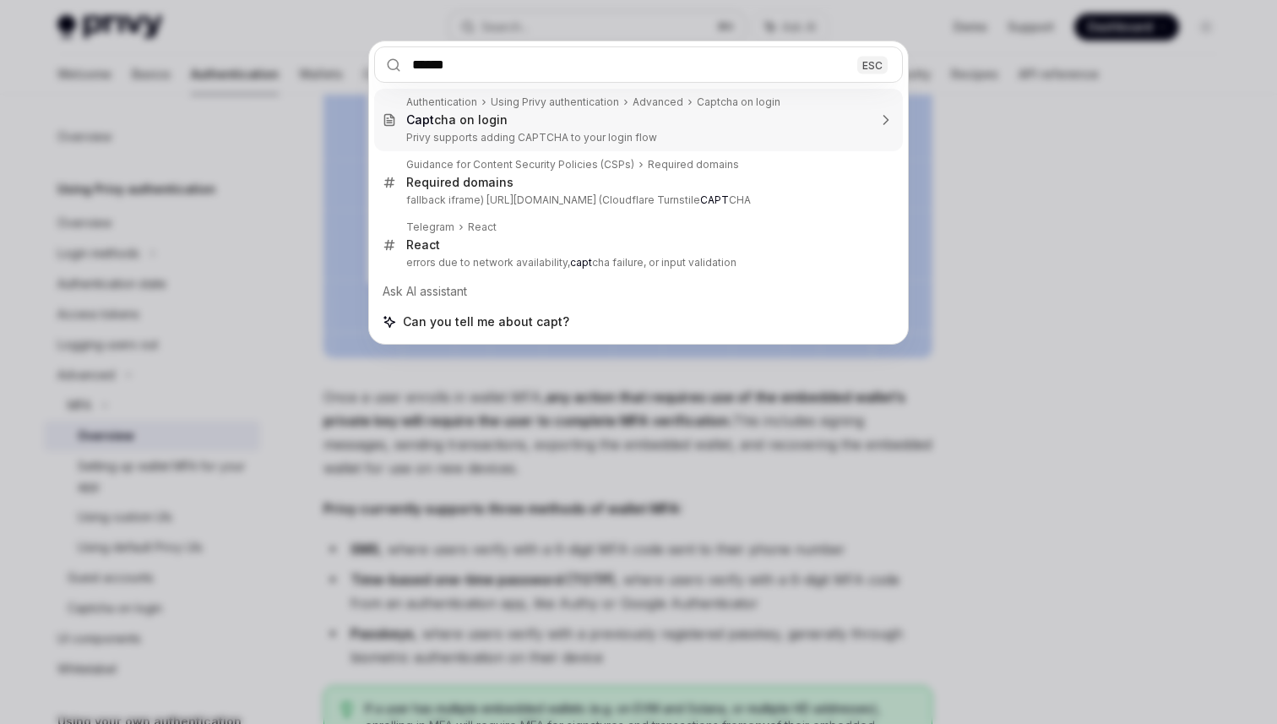
type input "*******"
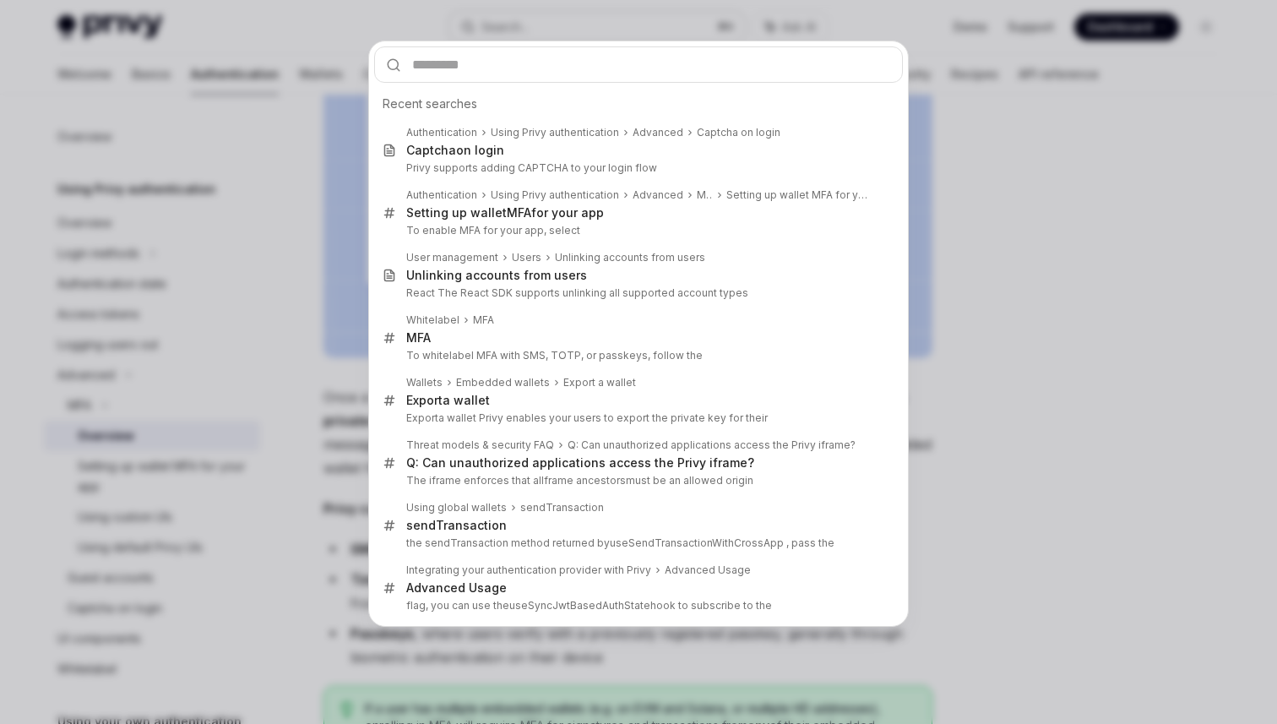
scroll to position [95, 0]
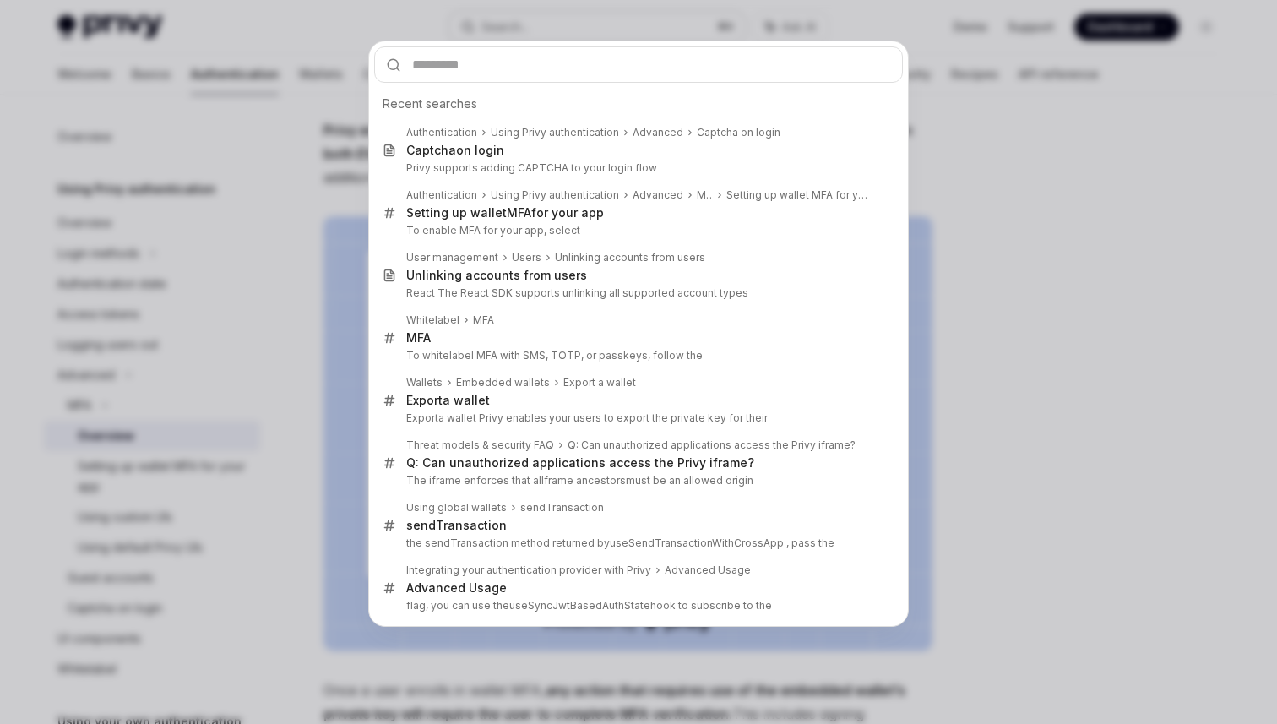
type textarea "*"
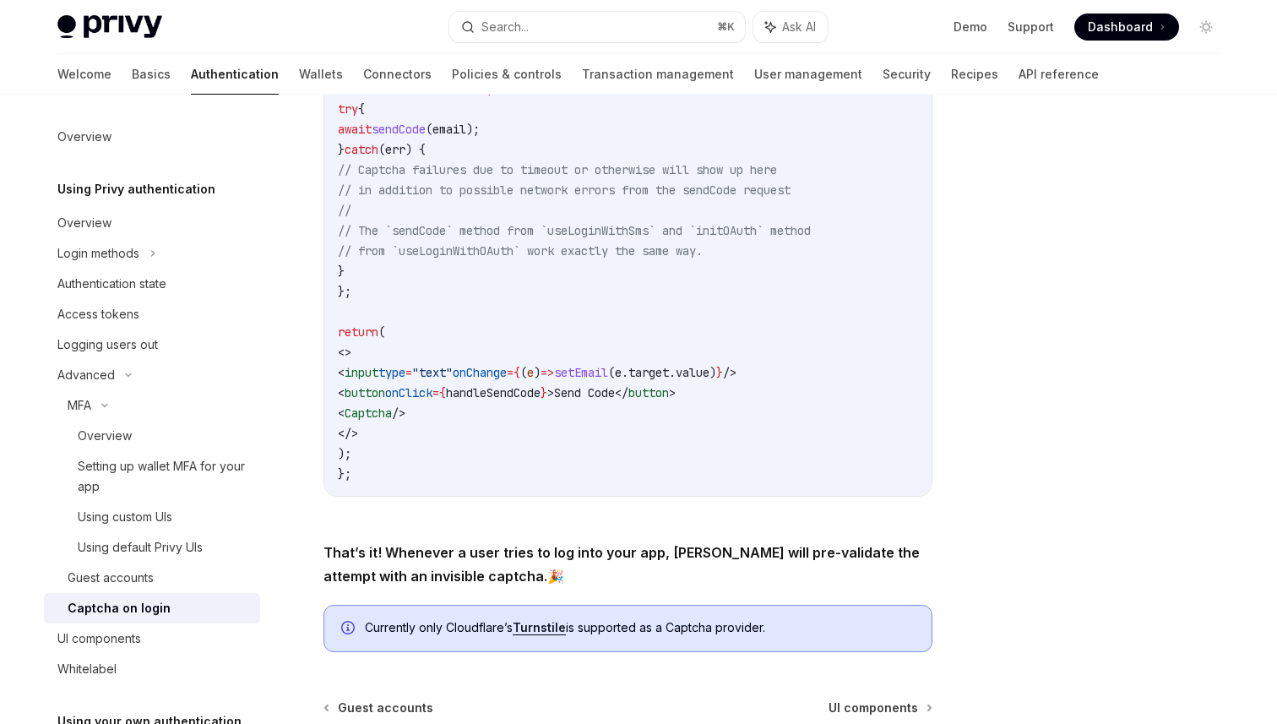
scroll to position [512, 0]
click at [392, 421] on span "Captcha" at bounding box center [368, 414] width 47 height 15
copy code "< Captcha />"
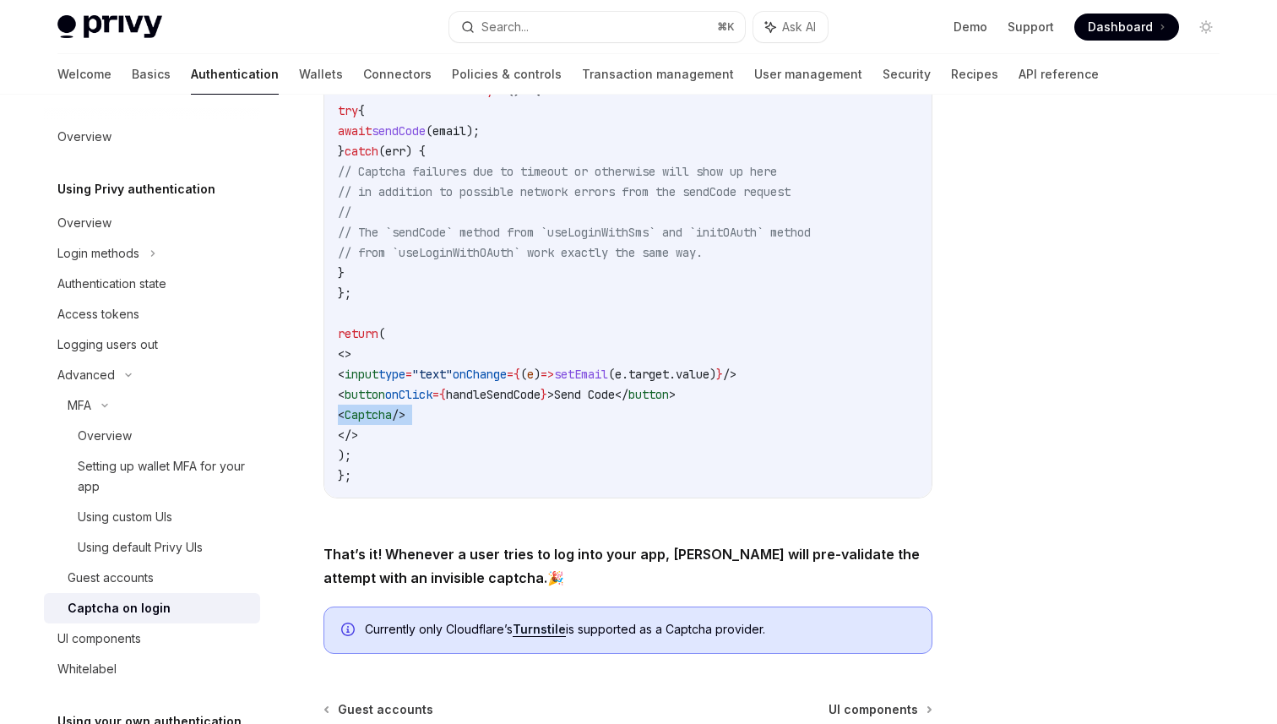
click at [841, 439] on code "import { Captcha , useLoginWithEmail } from '@privy-io/react-auth' ; const MyLo…" at bounding box center [628, 222] width 580 height 527
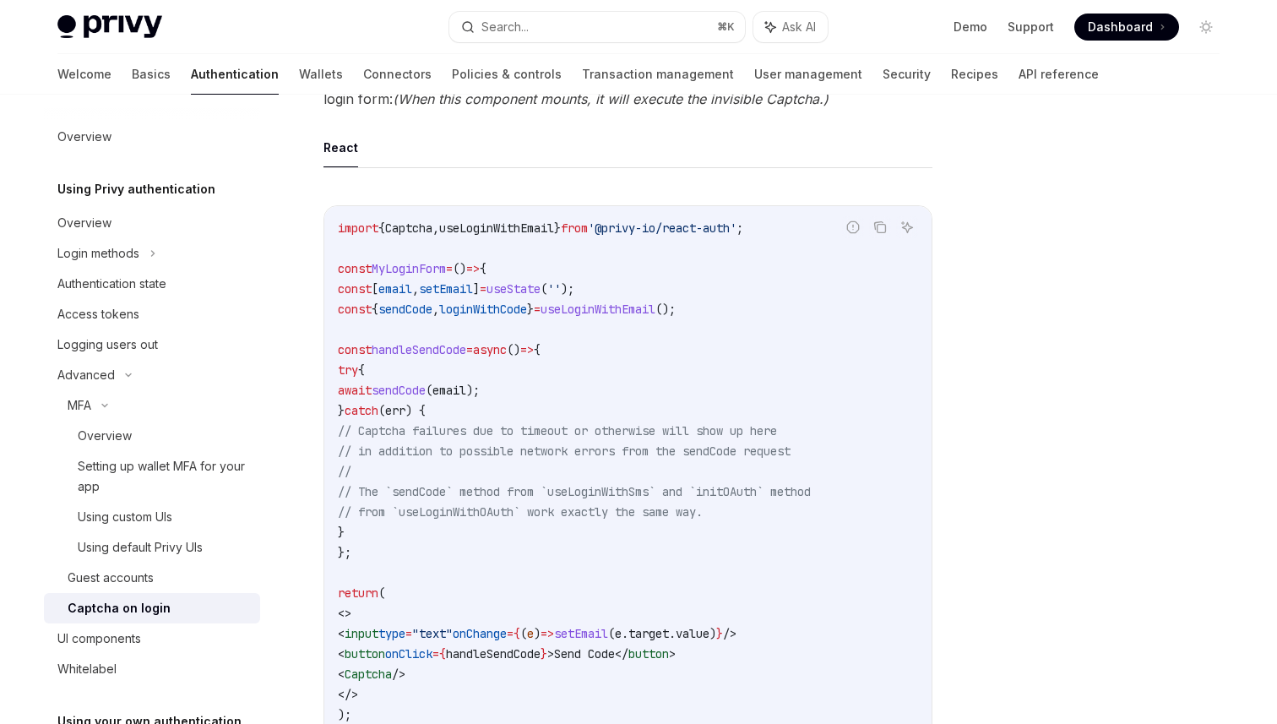
scroll to position [0, 0]
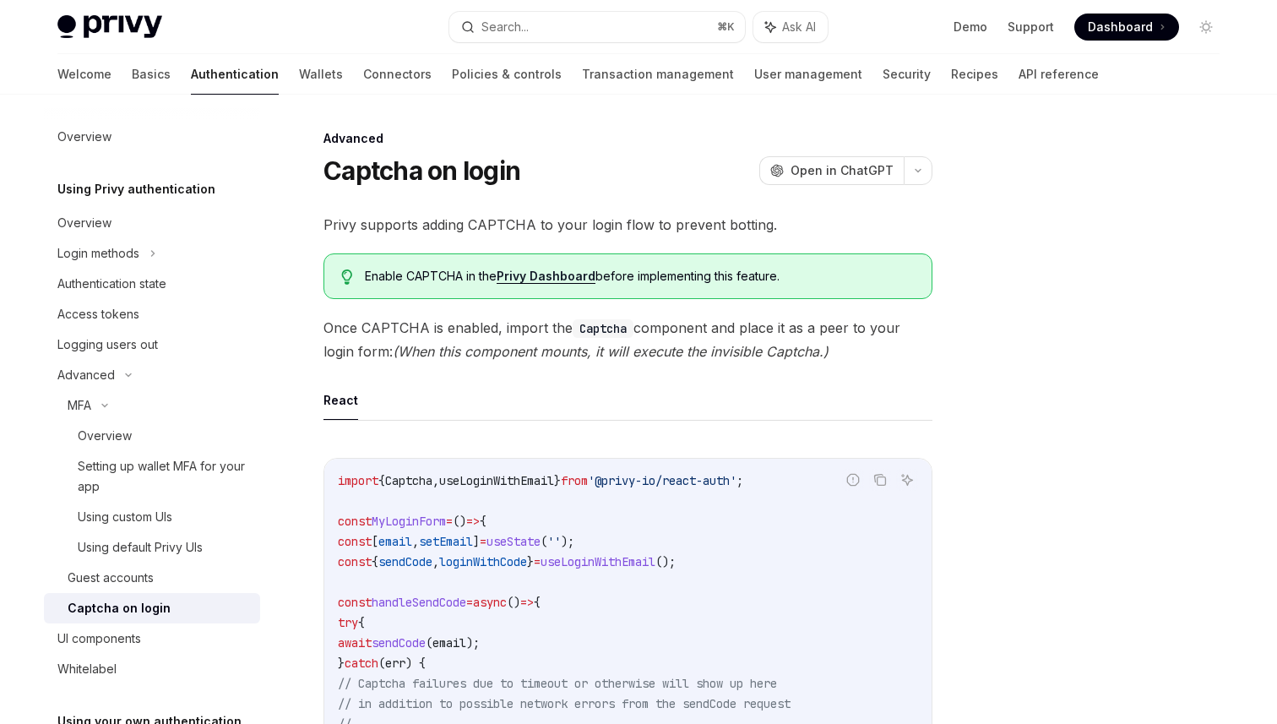
click at [566, 282] on link "Privy Dashboard" at bounding box center [546, 276] width 99 height 15
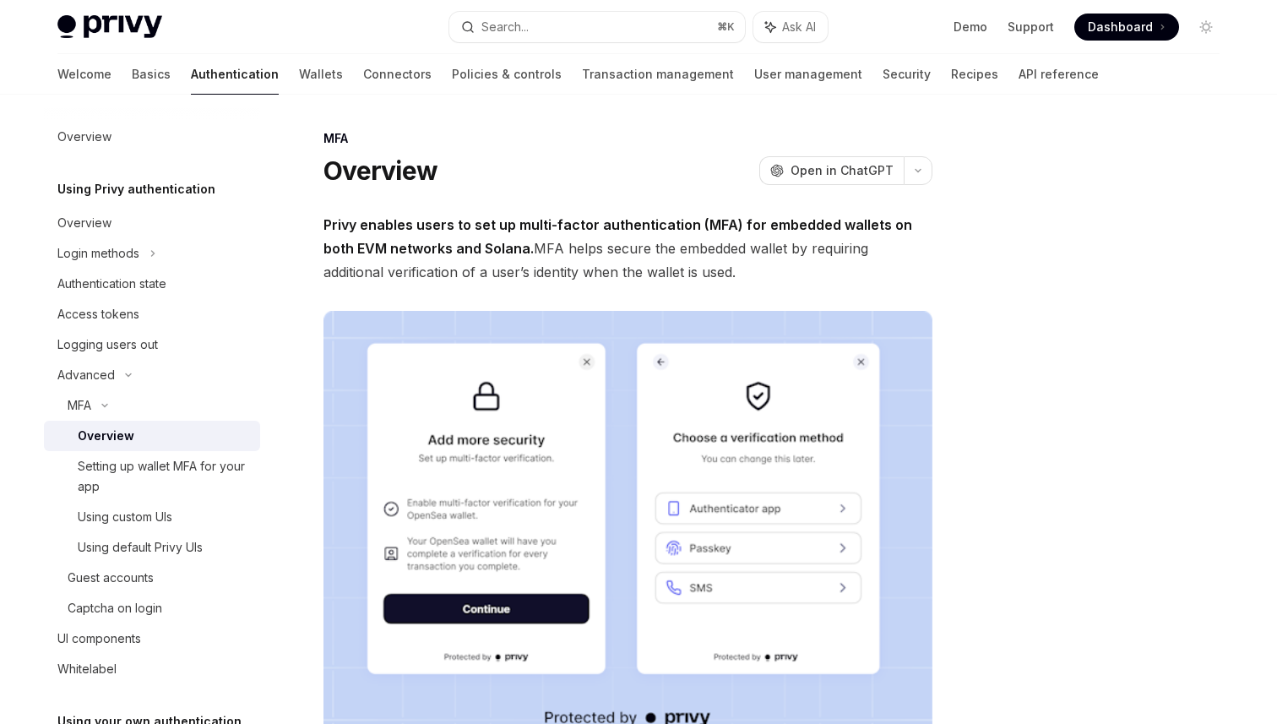
scroll to position [680, 0]
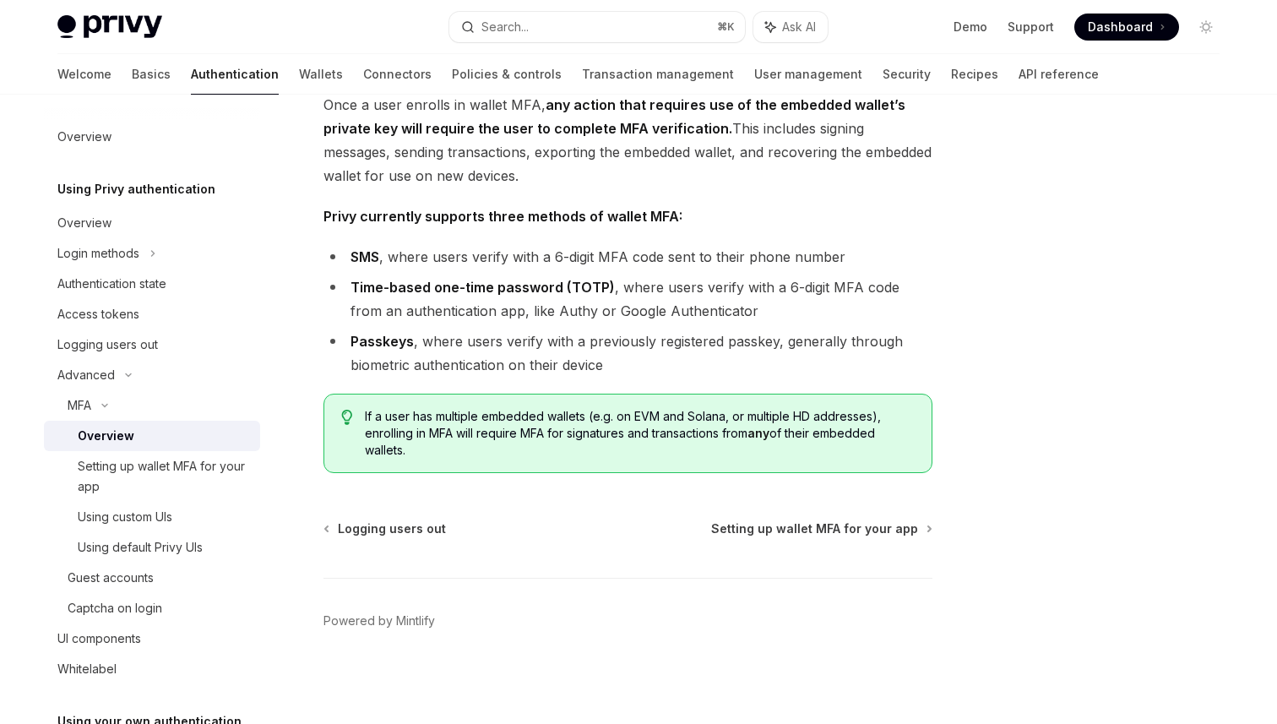
click at [769, 359] on li "Passkeys , where users verify with a previously registered passkey, generally t…" at bounding box center [628, 352] width 609 height 47
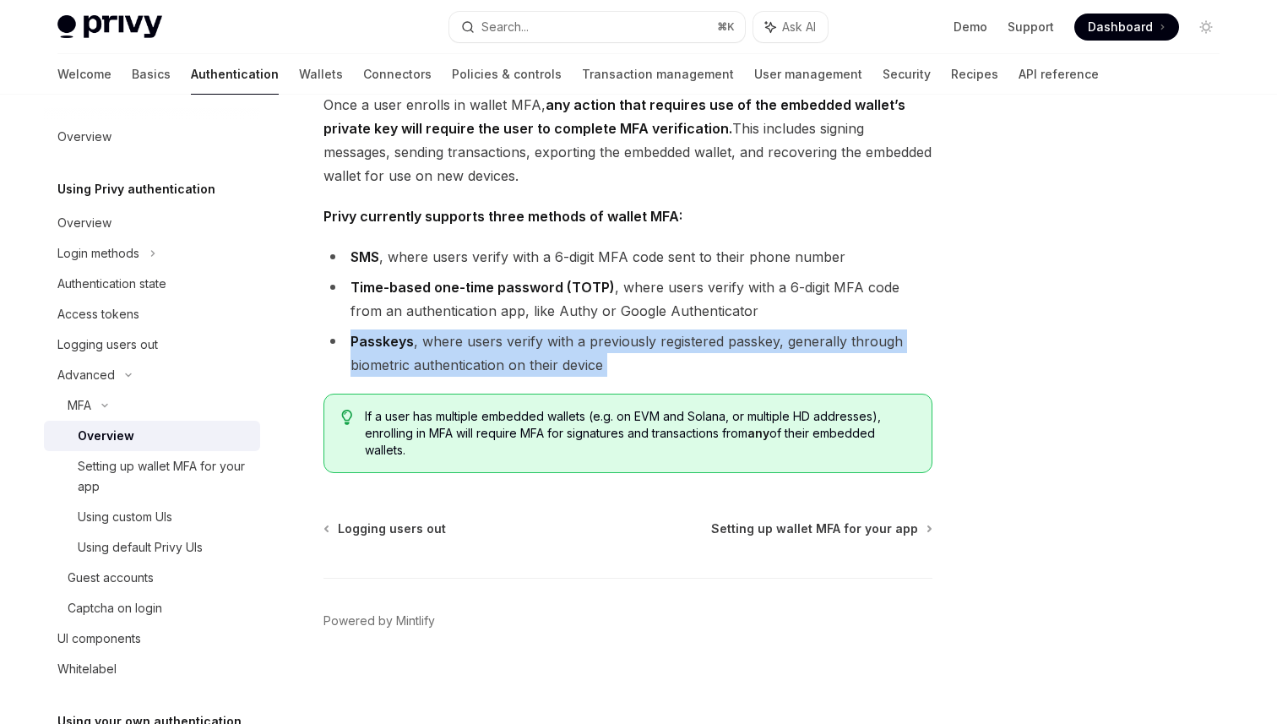
click at [769, 359] on li "Passkeys , where users verify with a previously registered passkey, generally t…" at bounding box center [628, 352] width 609 height 47
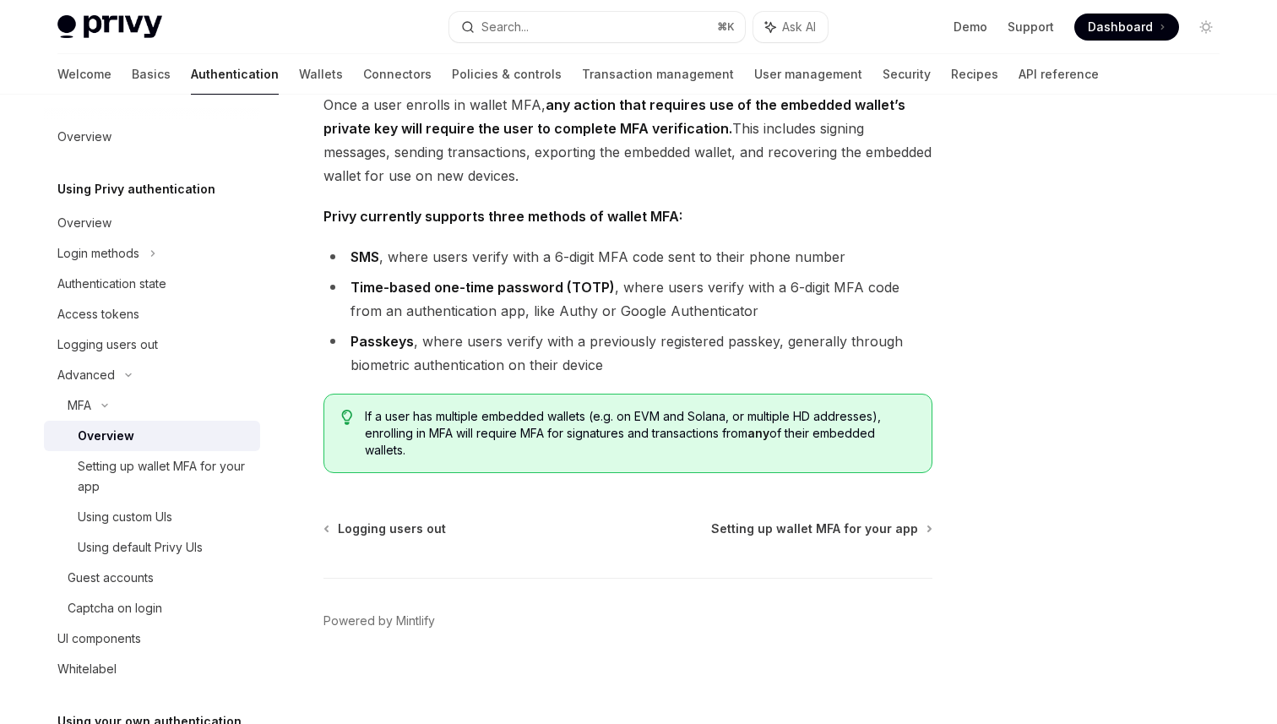
click at [769, 359] on li "Passkeys , where users verify with a previously registered passkey, generally t…" at bounding box center [628, 352] width 609 height 47
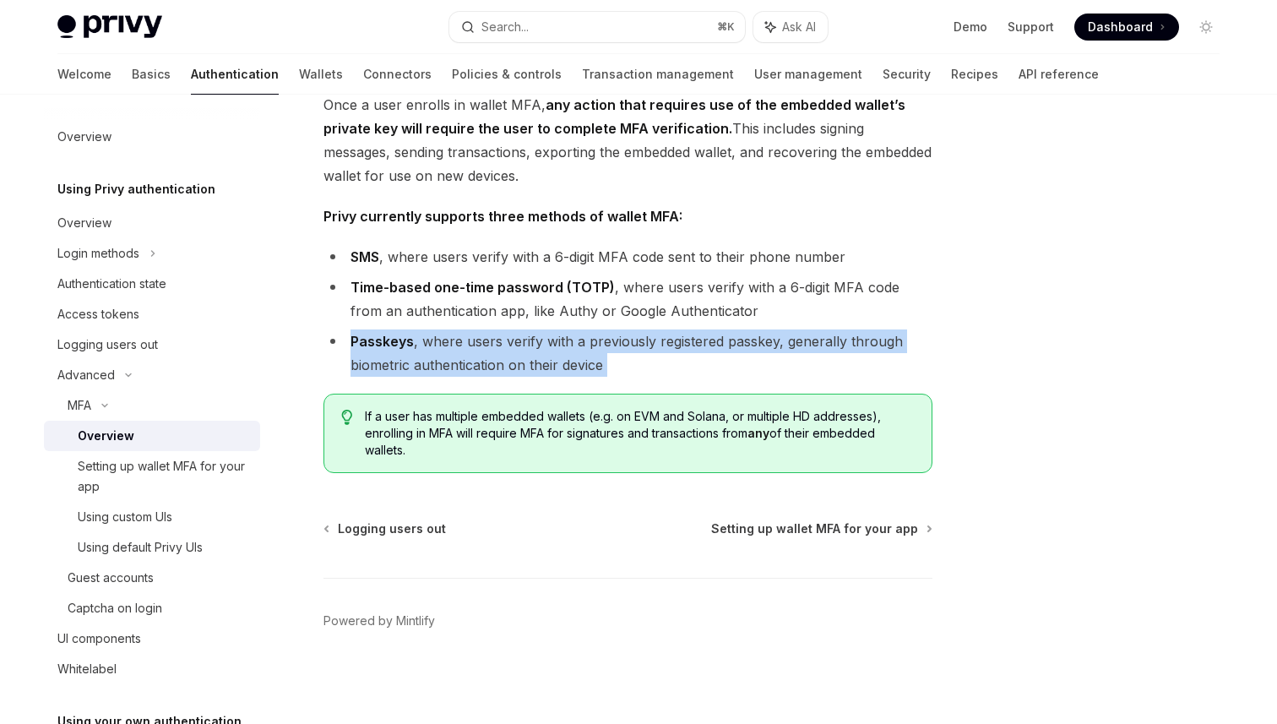
click at [769, 359] on li "Passkeys , where users verify with a previously registered passkey, generally t…" at bounding box center [628, 352] width 609 height 47
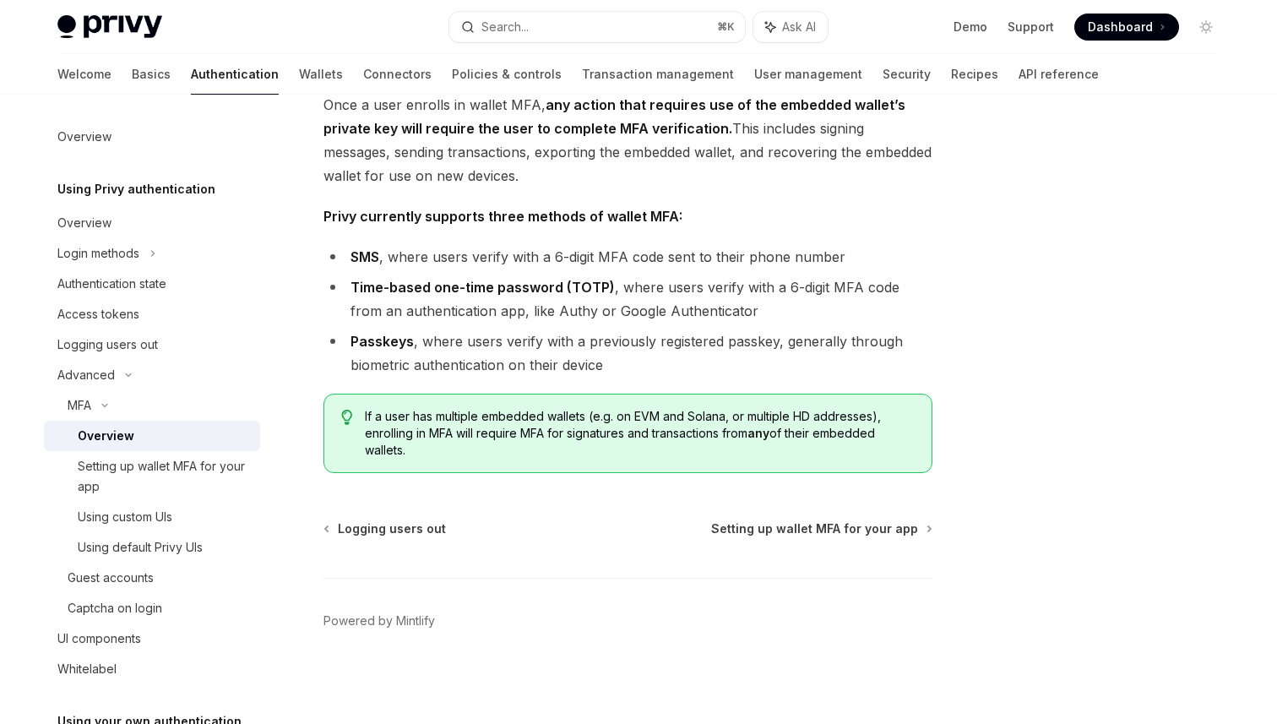
click at [920, 139] on span "Once a user enrolls in wallet MFA, any action that requires use of the embedded…" at bounding box center [628, 140] width 609 height 95
